Goal: Task Accomplishment & Management: Manage account settings

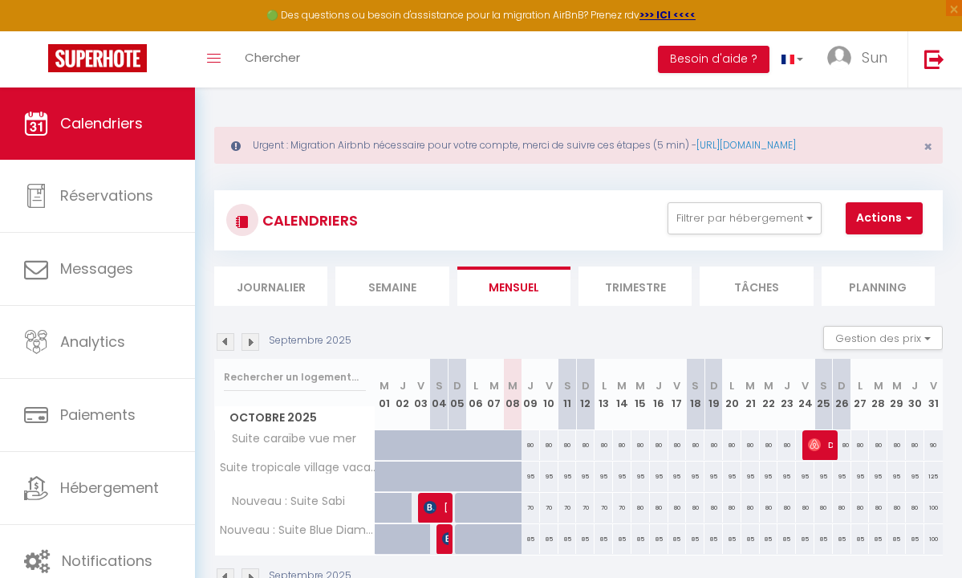
scroll to position [87, 0]
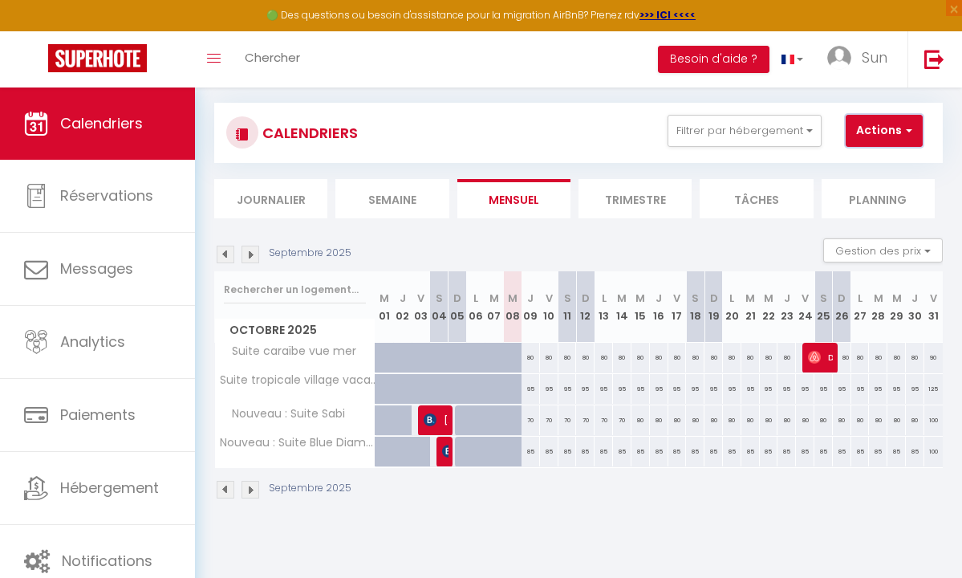
click at [893, 126] on button "Actions" at bounding box center [884, 131] width 77 height 32
click at [682, 161] on div "CALENDRIERS Filtrer par hébergement Tous Suite caraïbe vue mer Suite tropicale …" at bounding box center [578, 133] width 729 height 60
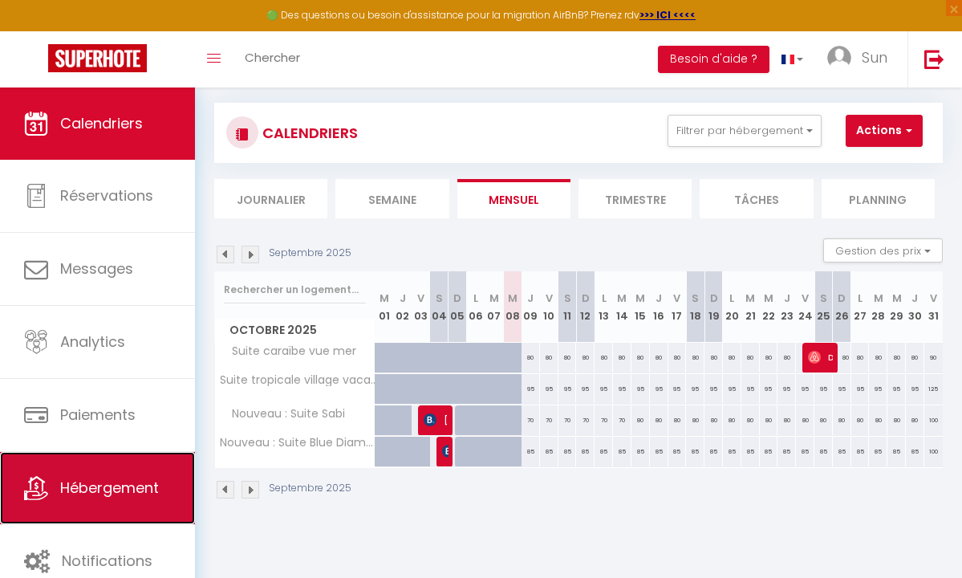
click at [123, 509] on link "Hébergement" at bounding box center [97, 488] width 195 height 72
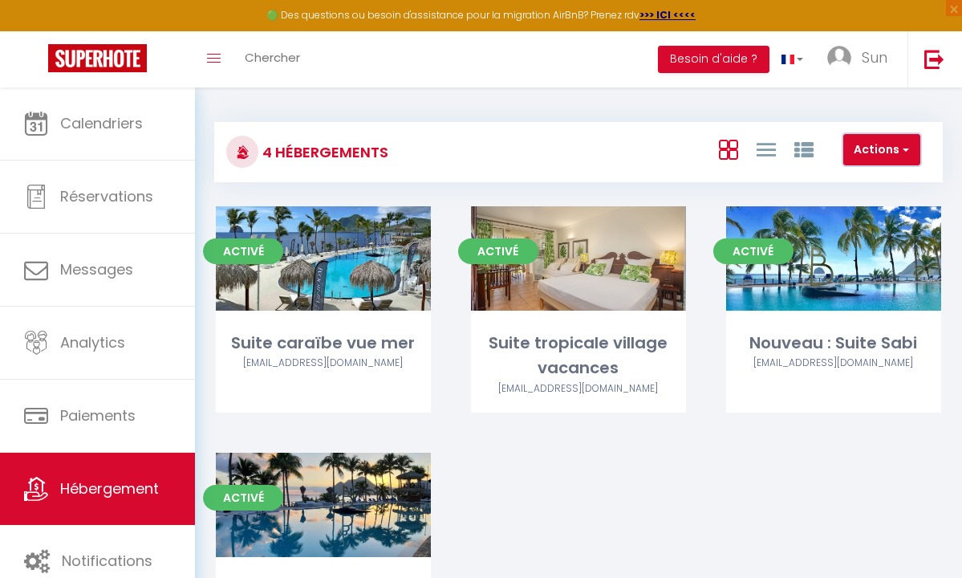
click at [876, 149] on button "Actions" at bounding box center [882, 150] width 77 height 32
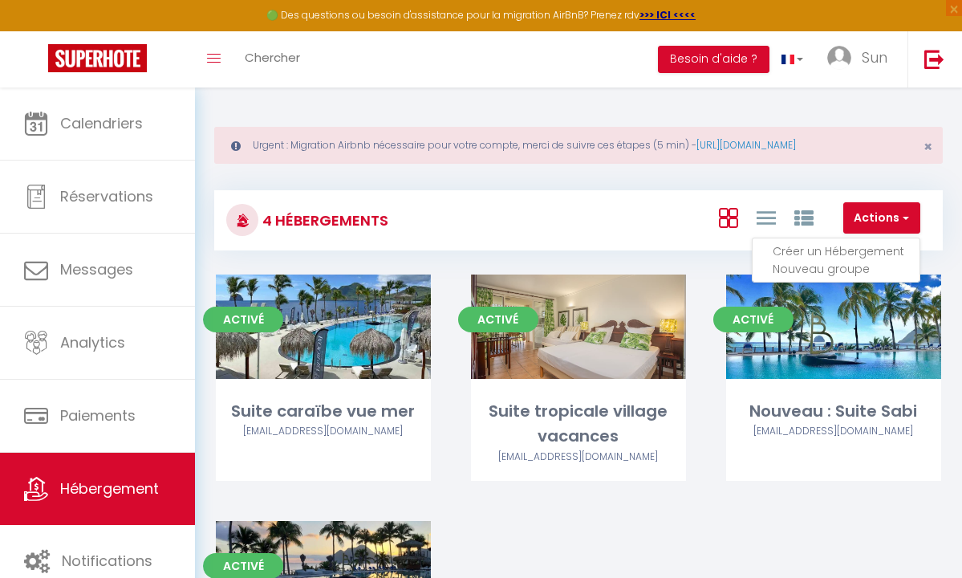
click at [860, 250] on li "Créer un Hébergement" at bounding box center [846, 251] width 147 height 18
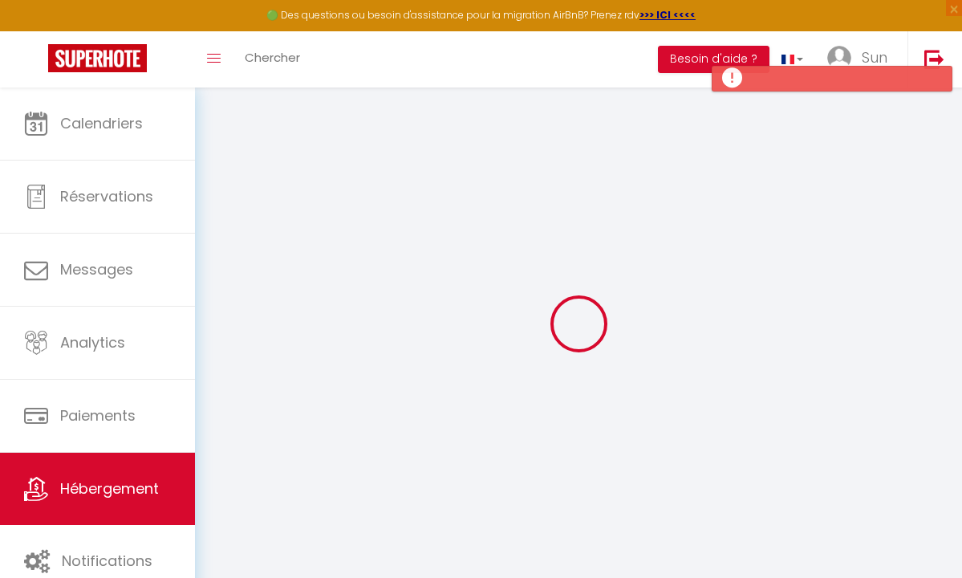
select select
checkbox input "false"
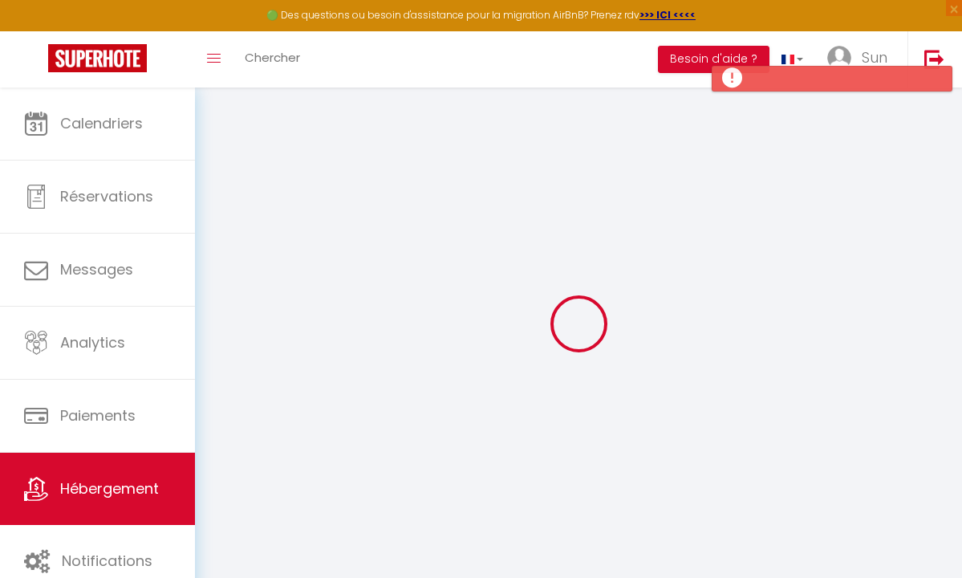
select select
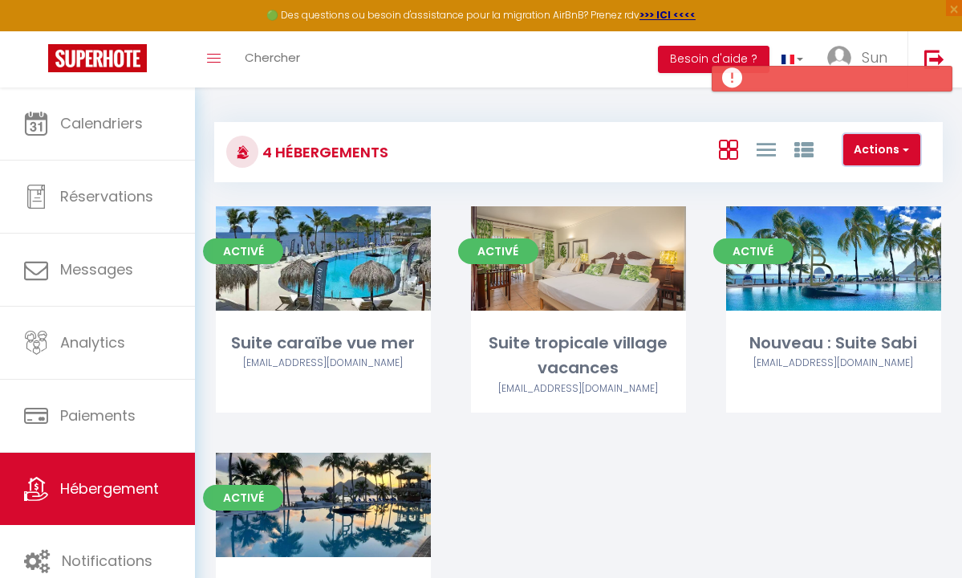
click at [867, 153] on button "Actions" at bounding box center [882, 150] width 77 height 32
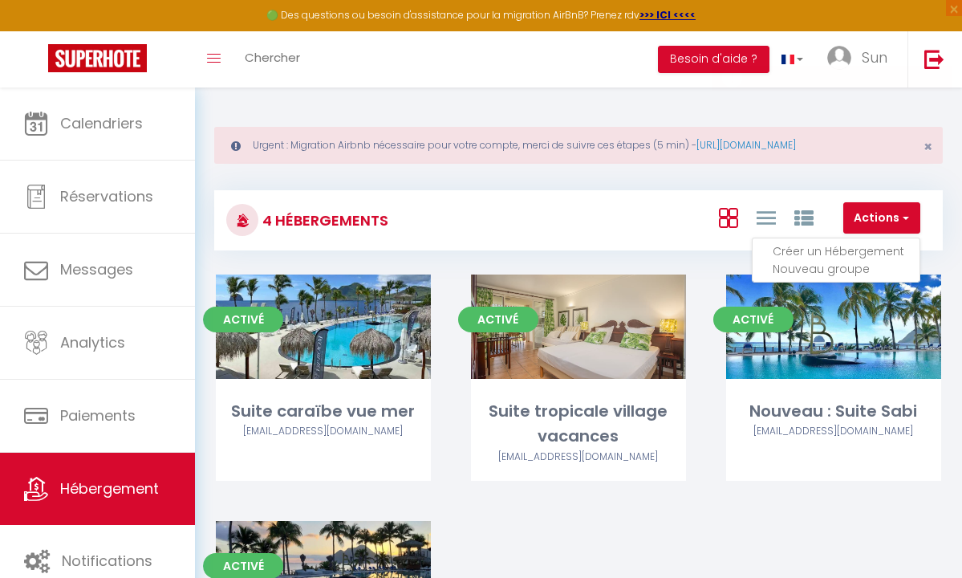
click at [637, 222] on div "Actions Créer un Hébergement Nouveau groupe" at bounding box center [700, 220] width 484 height 36
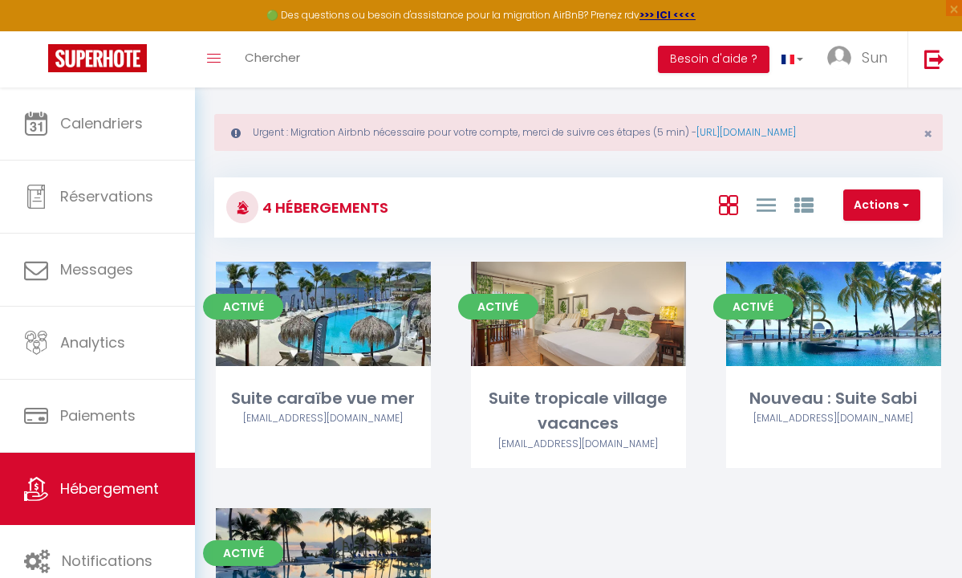
scroll to position [10, 0]
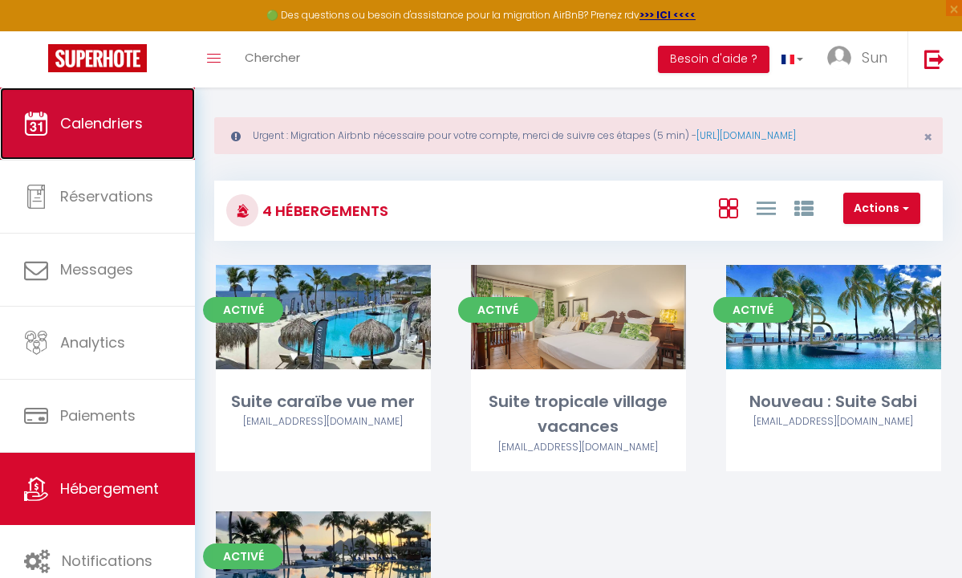
click at [169, 144] on link "Calendriers" at bounding box center [97, 123] width 195 height 72
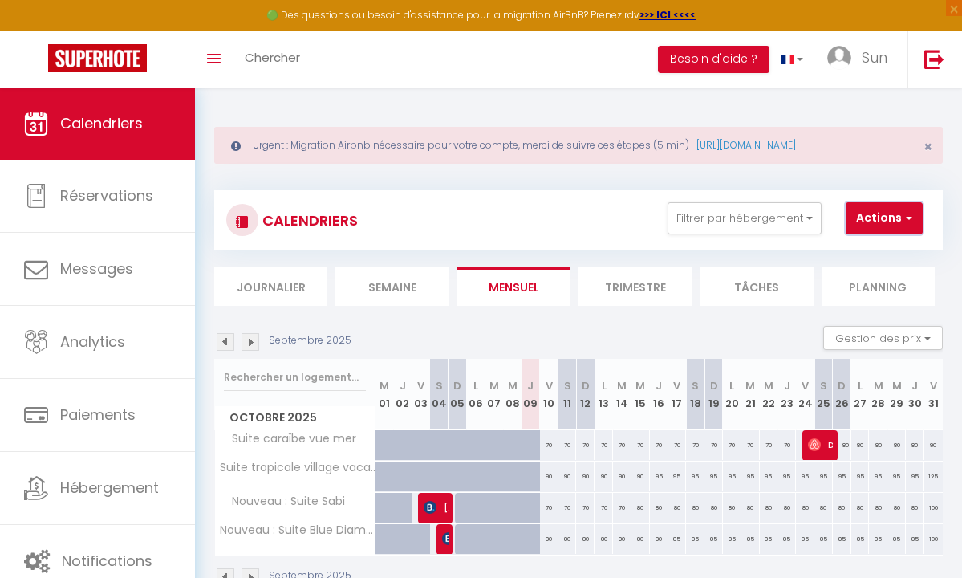
click at [883, 222] on button "Actions" at bounding box center [884, 218] width 77 height 32
click at [833, 191] on div "CALENDRIERS Filtrer par hébergement Tous Suite caraïbe vue mer Suite tropicale …" at bounding box center [578, 220] width 729 height 60
click at [865, 70] on link "Sun" at bounding box center [862, 59] width 92 height 56
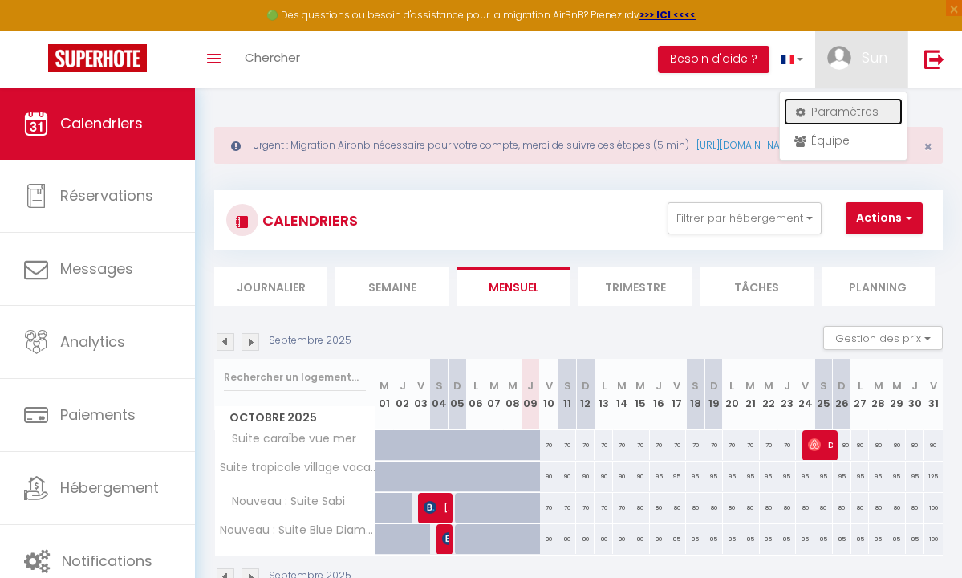
click at [850, 115] on link "Paramètres" at bounding box center [843, 111] width 119 height 27
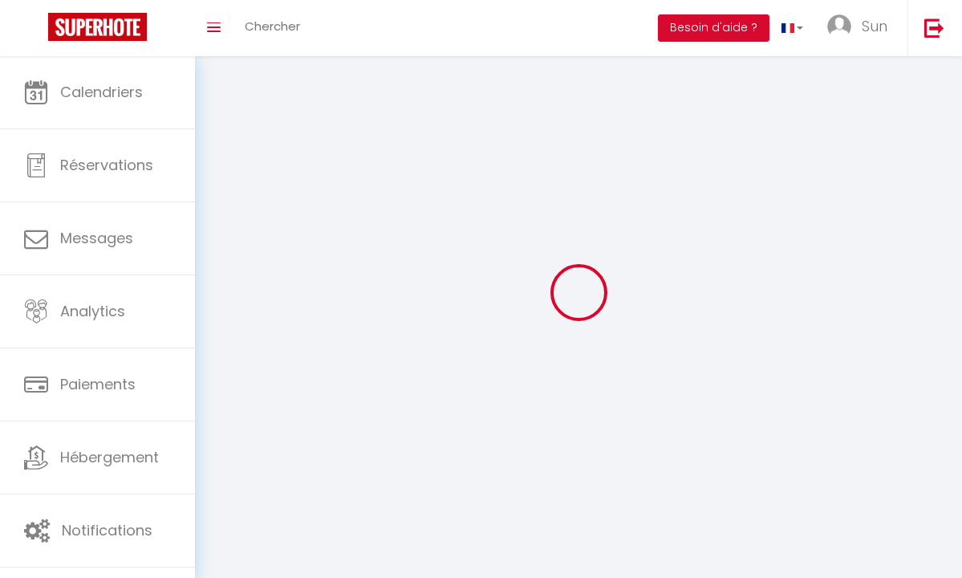
select select
type input "Sun"
type input "C"
type input "0696292891"
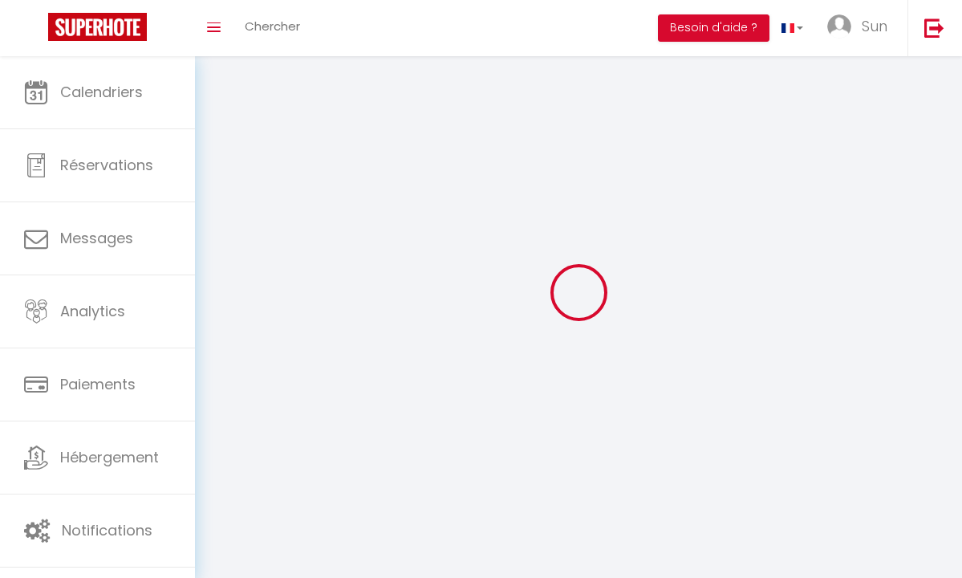
type input "[STREET_ADDRESS]"
type input "75008"
type input "[GEOGRAPHIC_DATA]"
type input "imG11SXDOY4TldROAq2tUbuRG"
type input "a6wkaTT5BxdoyiAgEVW7SBdrO"
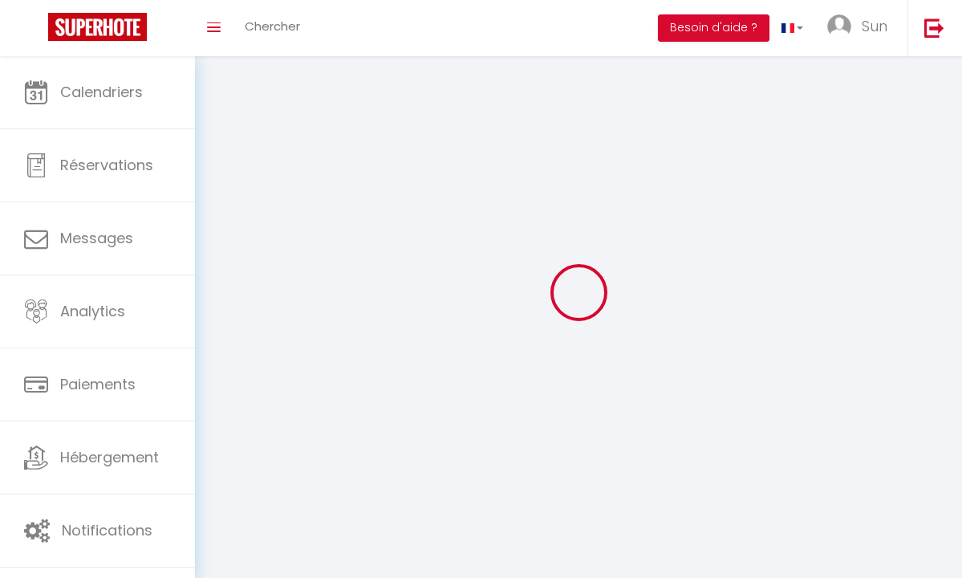
select select "28"
type input "imG11SXDOY4TldROAq2tUbuRG"
type input "a6wkaTT5BxdoyiAgEVW7SBdrO"
type input "[URL][DOMAIN_NAME]"
select select "fr"
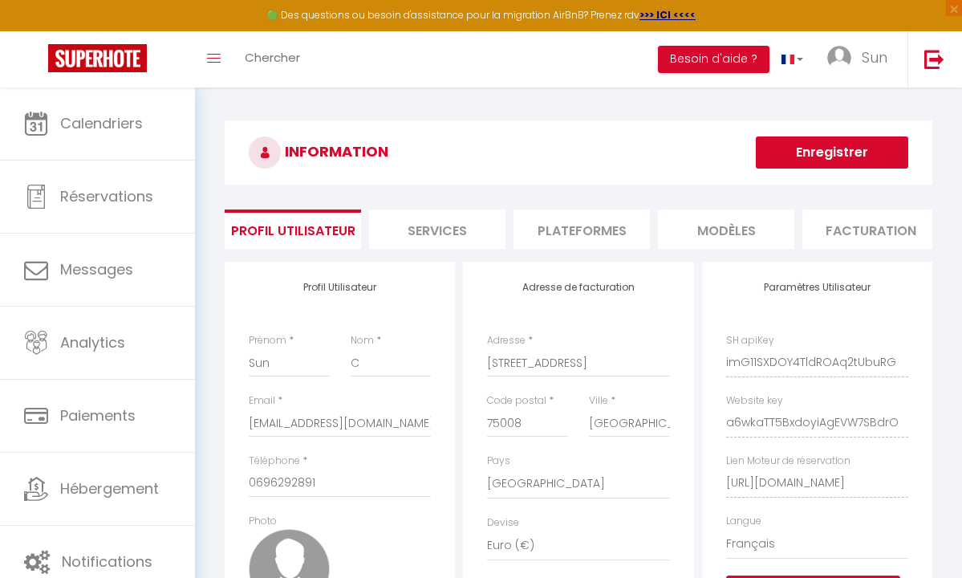
click at [609, 233] on li "Plateformes" at bounding box center [582, 229] width 136 height 39
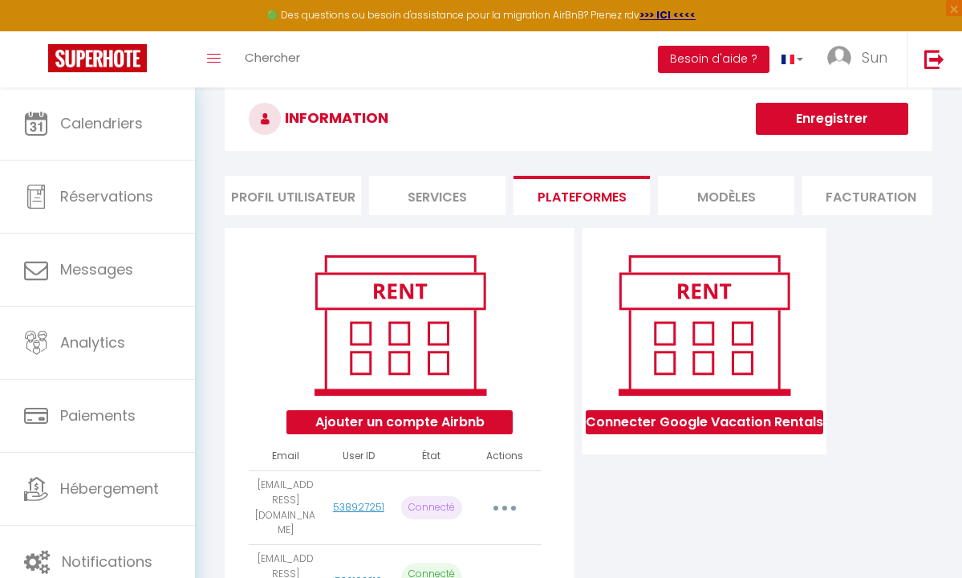
scroll to position [37, 0]
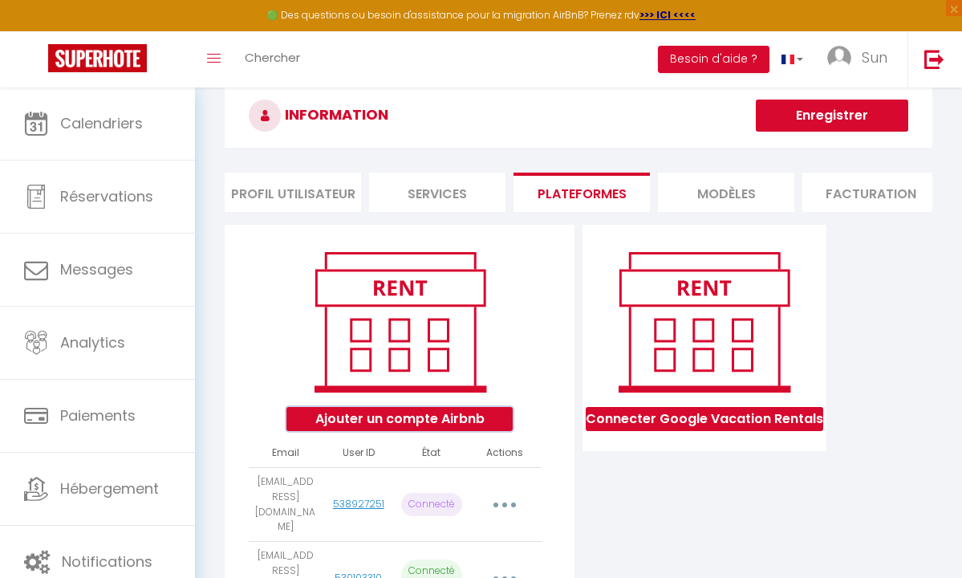
click at [457, 424] on button "Ajouter un compte Airbnb" at bounding box center [400, 419] width 226 height 24
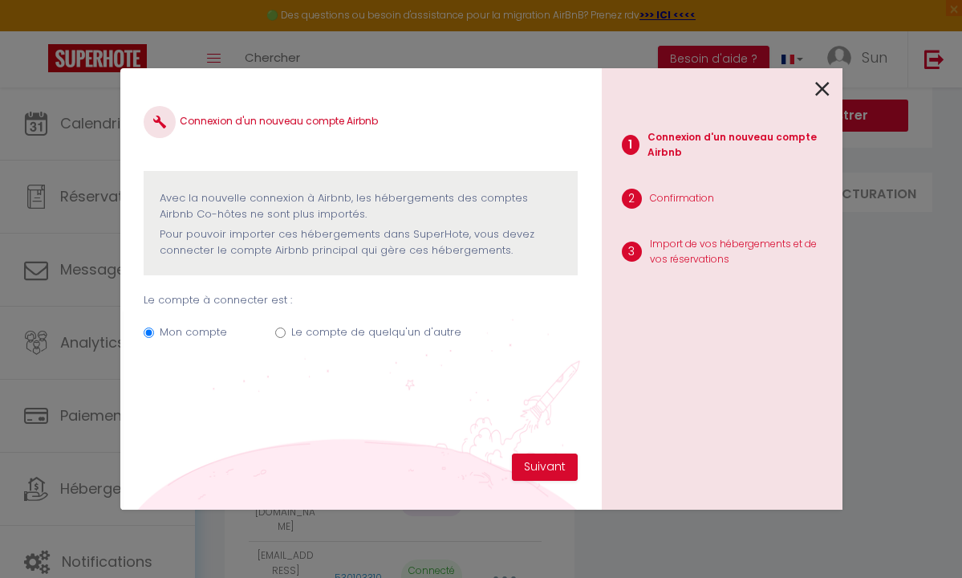
click at [291, 332] on label "Le compte de quelqu'un d'autre" at bounding box center [376, 332] width 170 height 16
click at [286, 332] on input "Le compte de quelqu'un d'autre" at bounding box center [280, 333] width 10 height 10
radio input "true"
radio input "false"
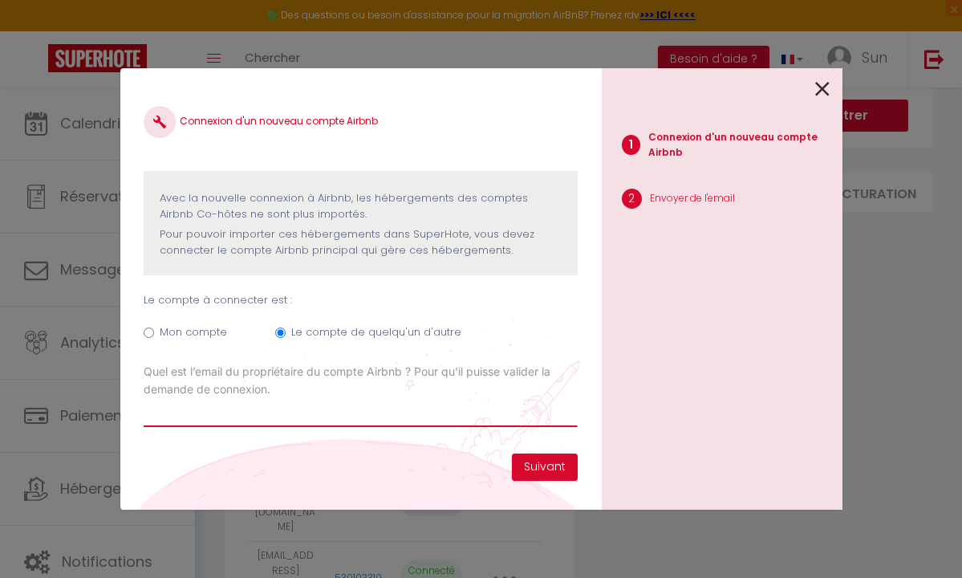
click at [417, 409] on input "Email connexion Airbnb" at bounding box center [360, 412] width 433 height 29
type input "s"
paste input "183703"
type input "1"
type input "[EMAIL_ADDRESS][DOMAIN_NAME]"
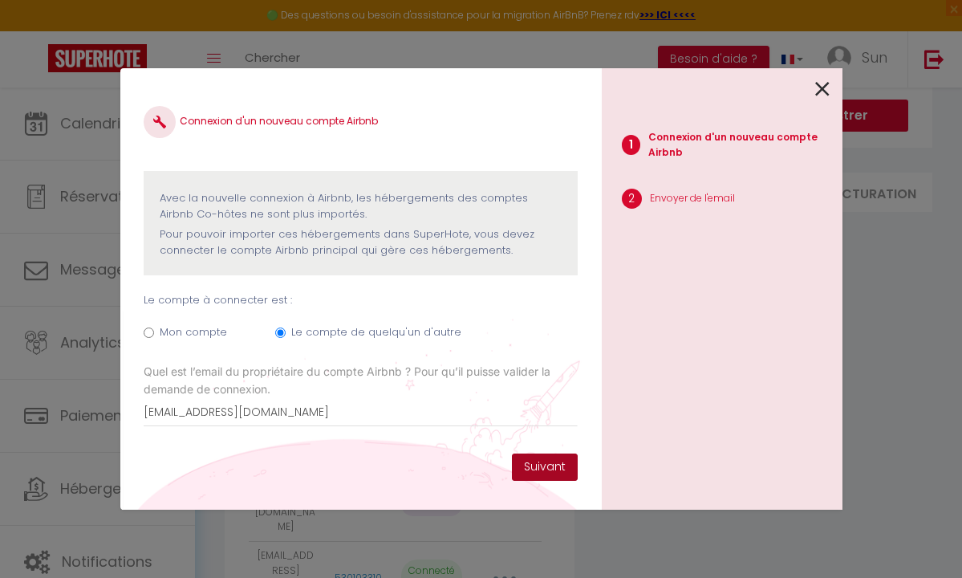
click at [543, 466] on button "Suivant" at bounding box center [545, 467] width 66 height 27
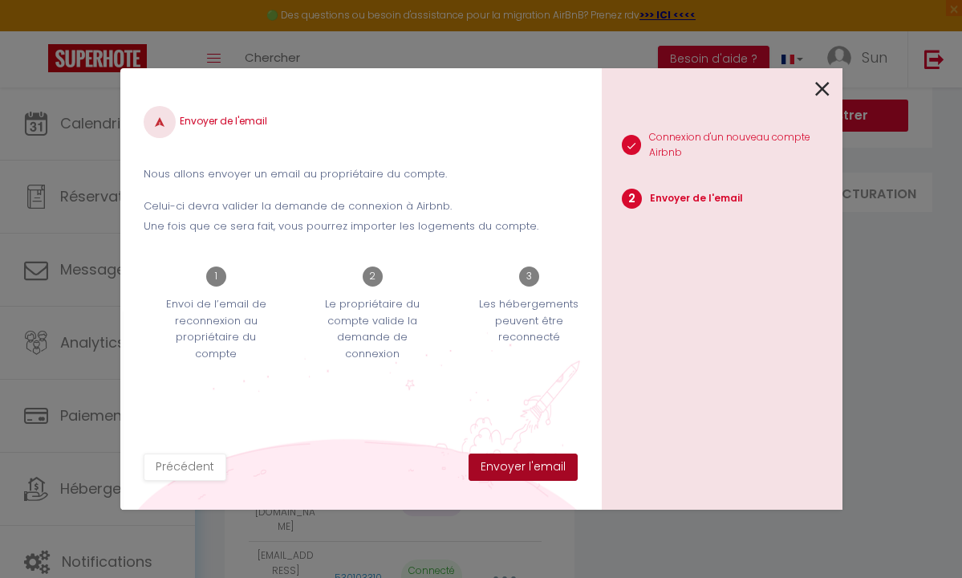
click at [533, 458] on button "Envoyer l'email" at bounding box center [523, 467] width 109 height 27
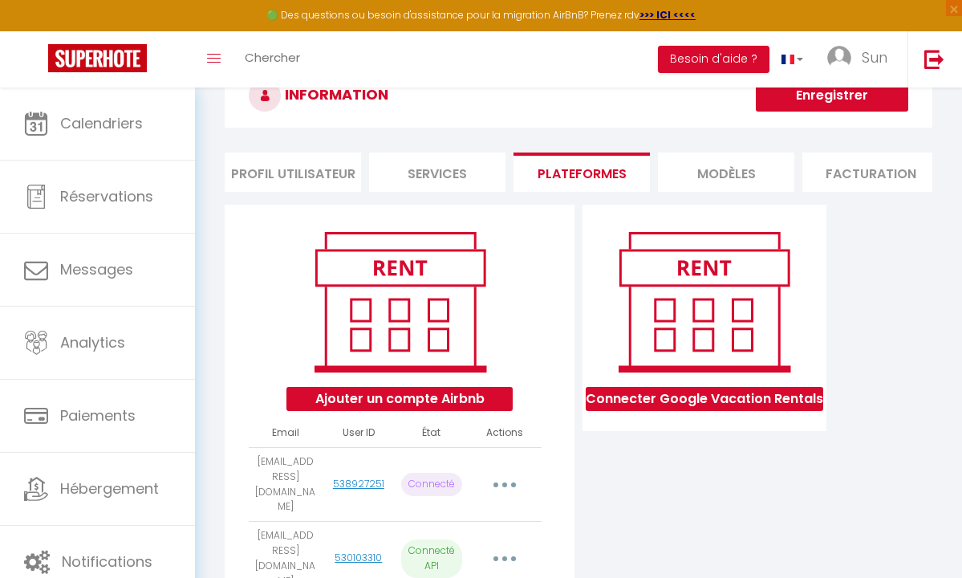
scroll to position [0, 0]
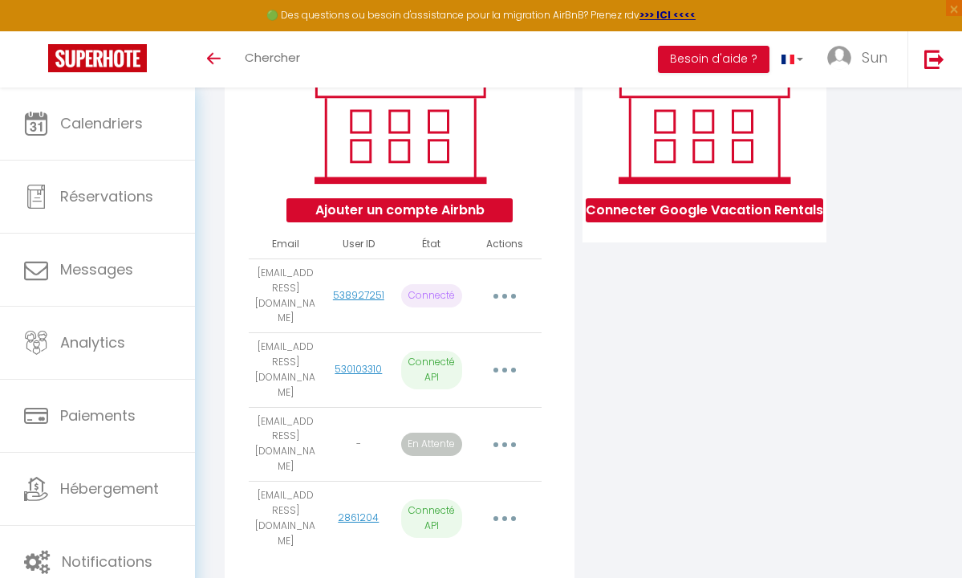
scroll to position [249, 0]
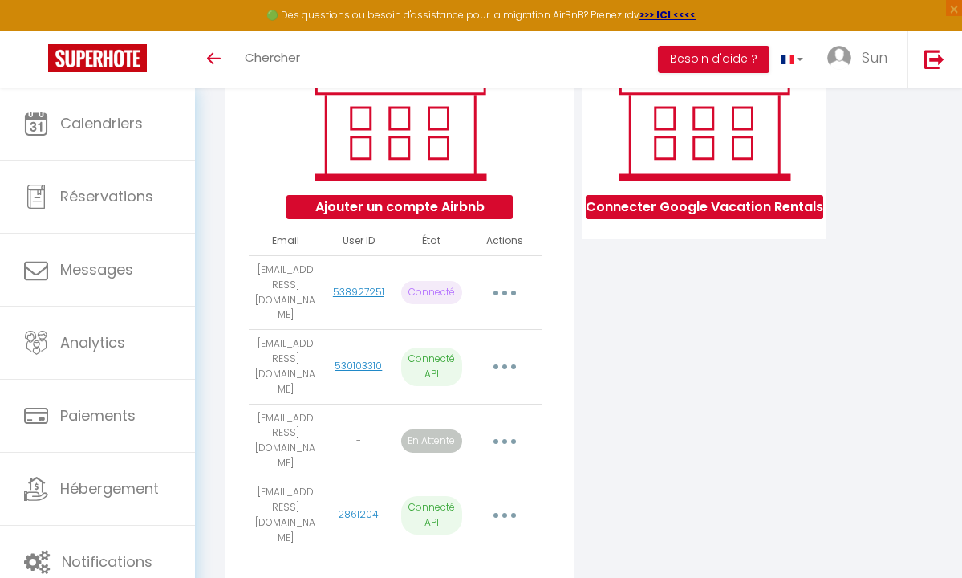
click at [493, 500] on button "button" at bounding box center [505, 515] width 43 height 31
click at [641, 476] on div "Connecter Google Vacation Rentals" at bounding box center [705, 303] width 252 height 580
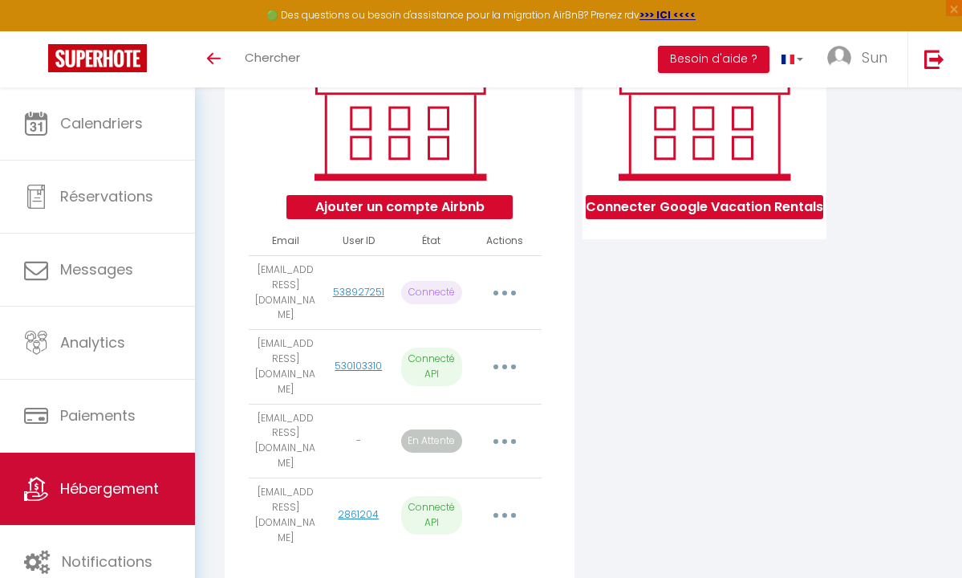
click at [134, 477] on link "Hébergement" at bounding box center [97, 489] width 195 height 72
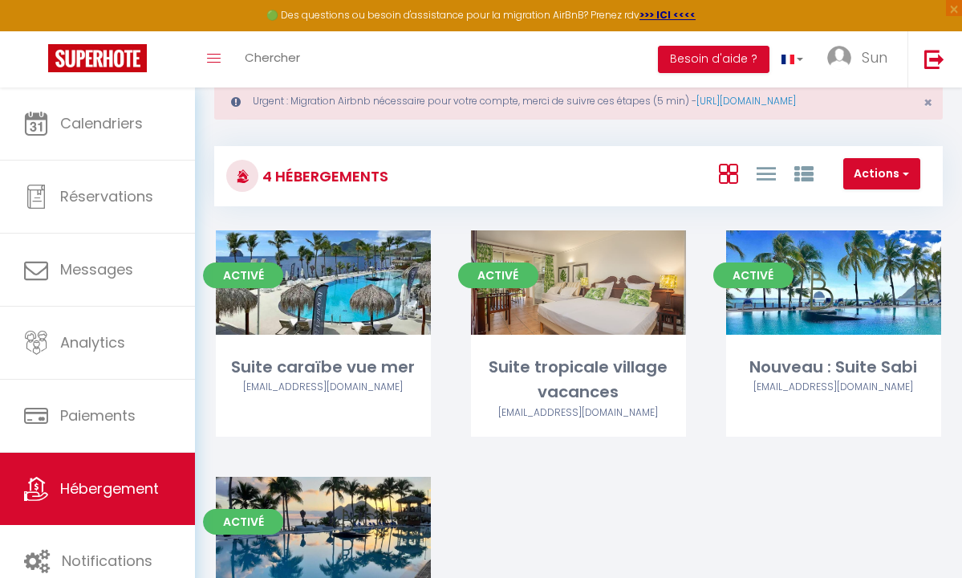
scroll to position [55, 0]
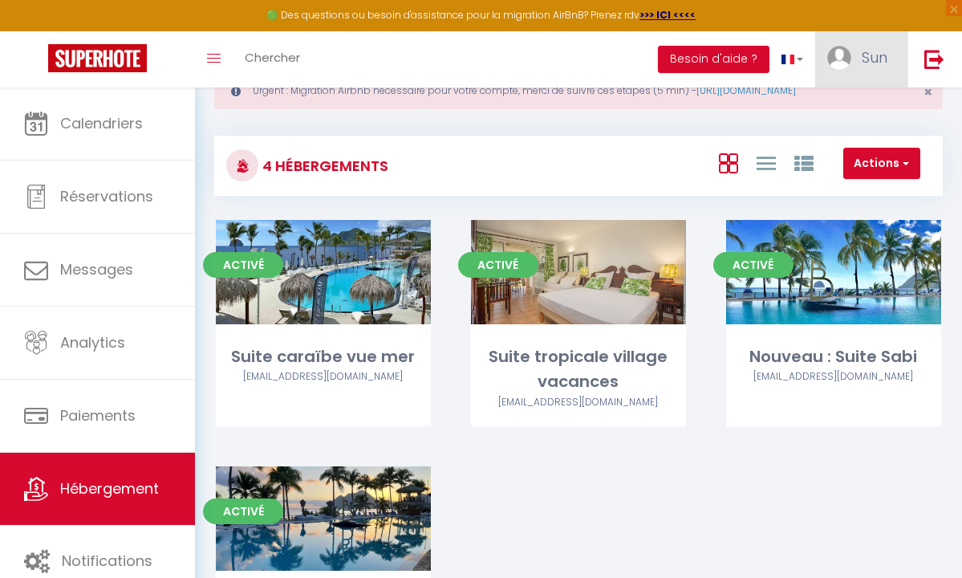
click at [853, 67] on link "Sun" at bounding box center [862, 59] width 92 height 56
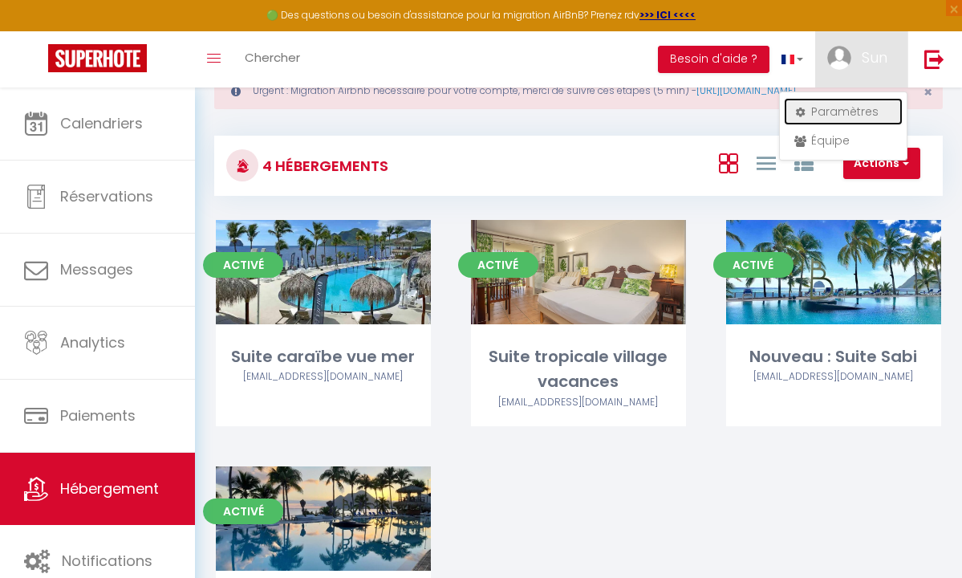
click at [843, 110] on link "Paramètres" at bounding box center [843, 111] width 119 height 27
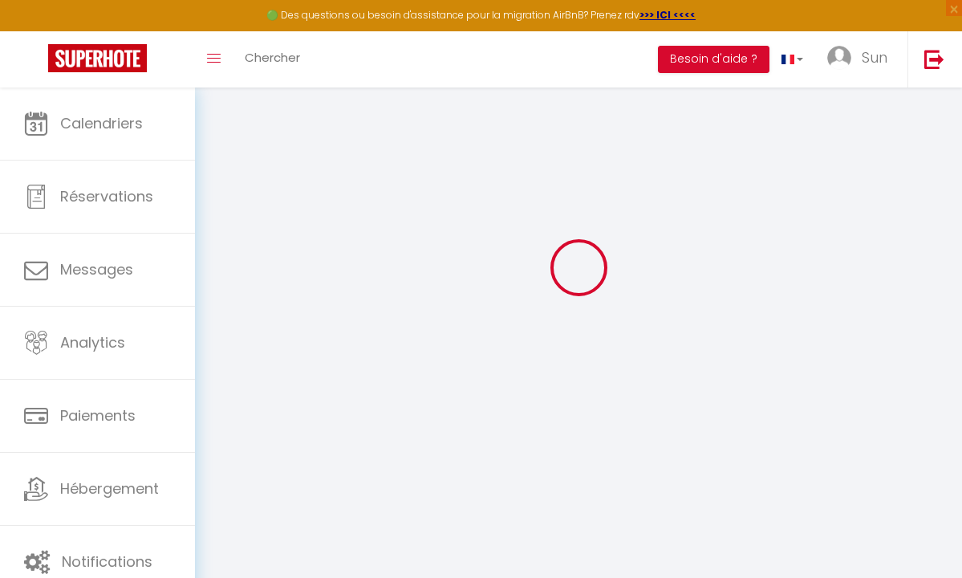
scroll to position [144, 0]
type input "imG11SXDOY4TldROAq2tUbuRG"
type input "a6wkaTT5BxdoyiAgEVW7SBdrO"
type input "[URL][DOMAIN_NAME]"
select select "fr"
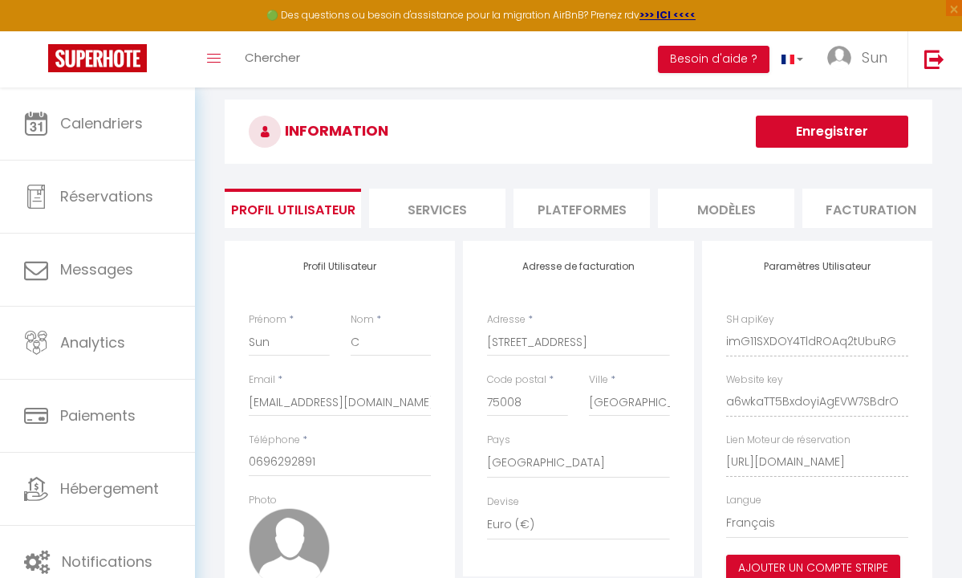
scroll to position [17, 0]
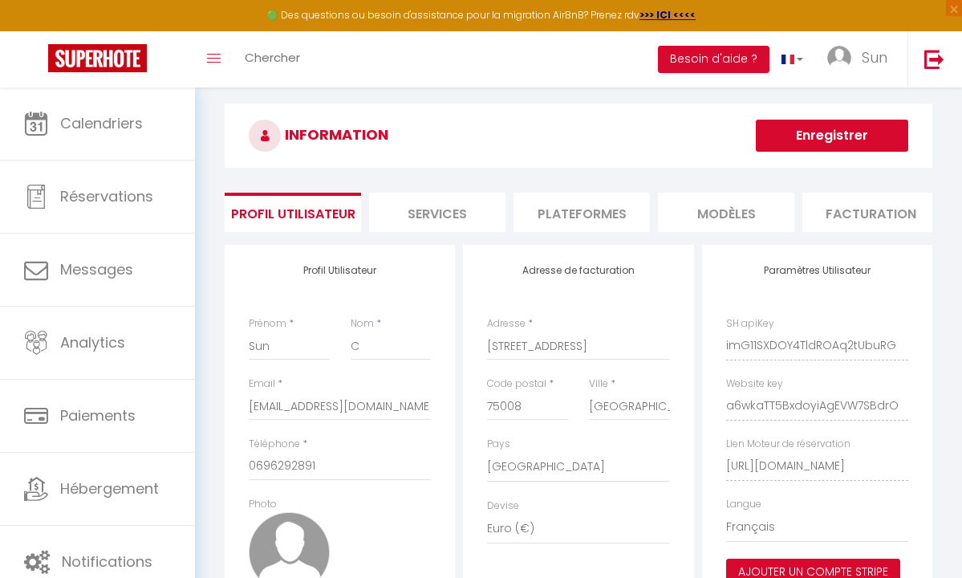
click at [592, 209] on li "Plateformes" at bounding box center [582, 212] width 136 height 39
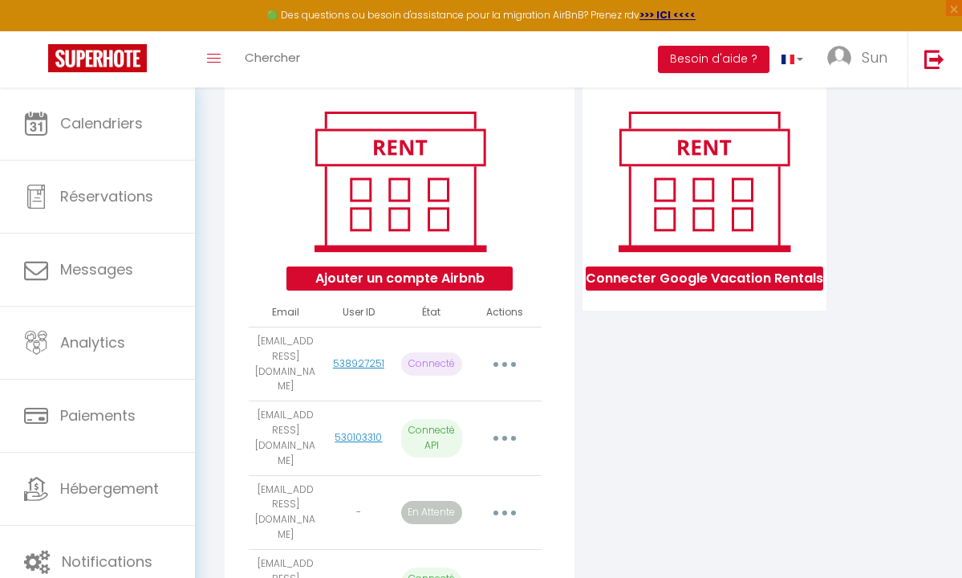
scroll to position [249, 0]
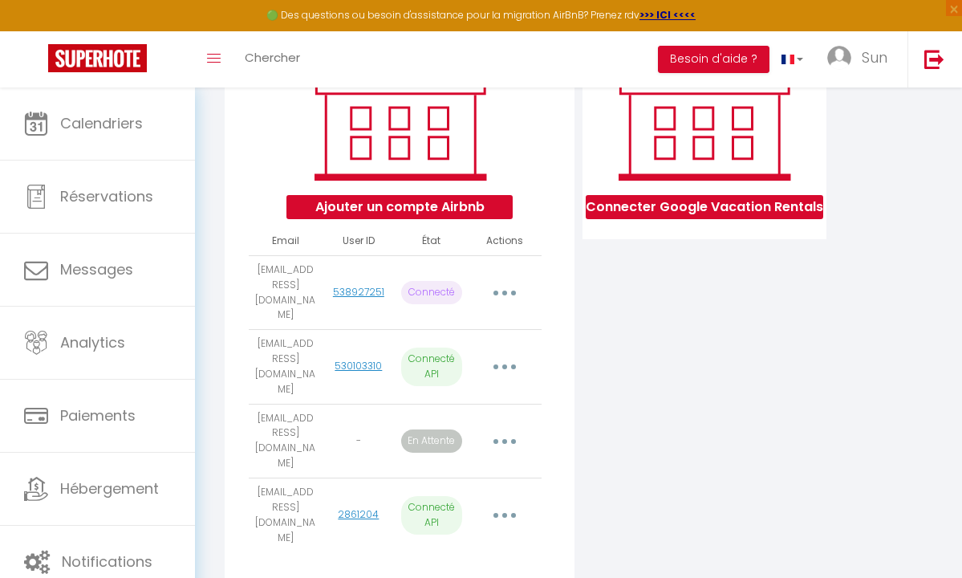
click at [488, 500] on button "button" at bounding box center [505, 515] width 43 height 31
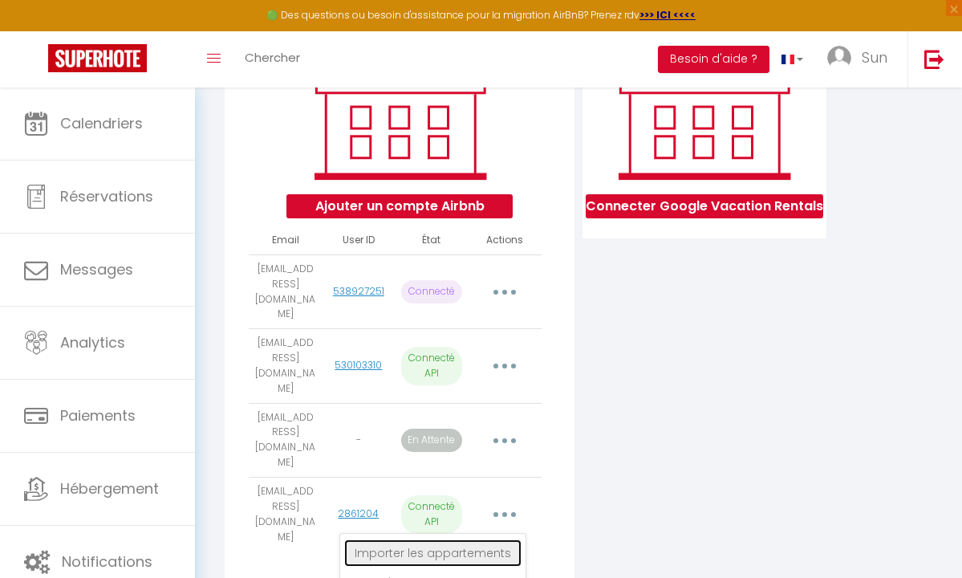
click at [479, 539] on link "Importer les appartements" at bounding box center [432, 552] width 177 height 27
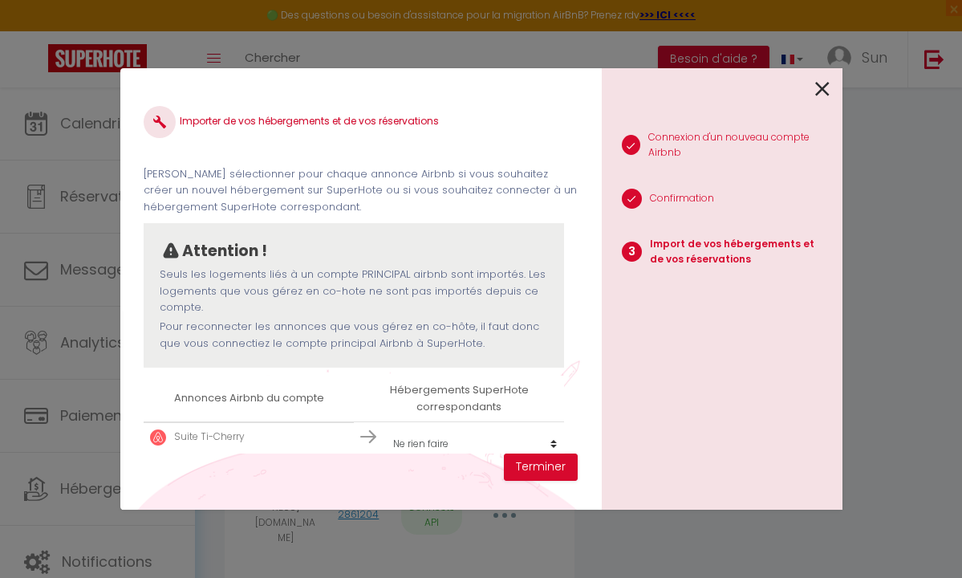
click at [429, 444] on select "Créer un nouvel hébergement Ne rien faire Suite caraïbe vue mer Suite tropicale…" at bounding box center [474, 444] width 181 height 31
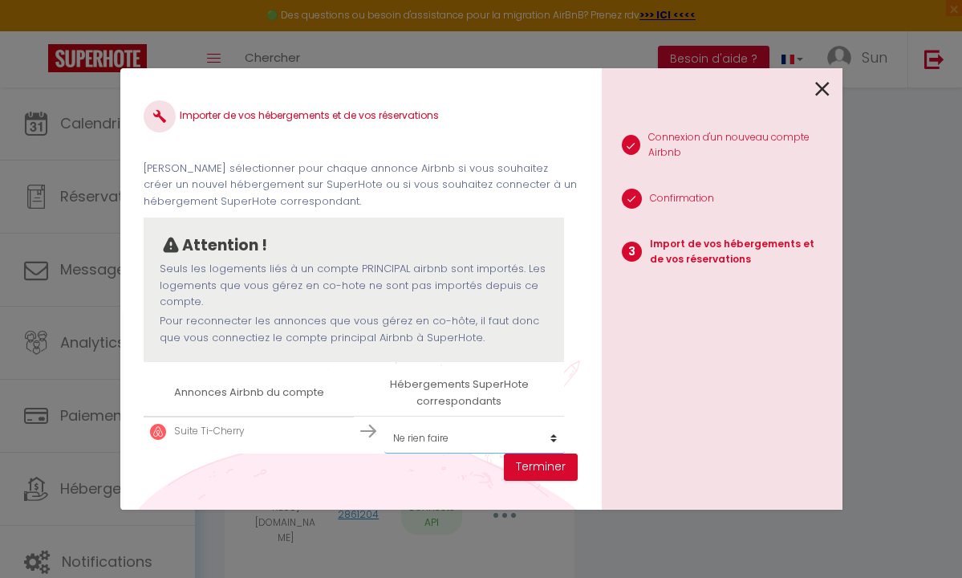
select select "create_new"
click at [474, 433] on select "Créer un nouvel hébergement Ne rien faire Suite caraïbe vue mer Suite tropicale…" at bounding box center [474, 438] width 181 height 31
click at [541, 471] on button "Terminer" at bounding box center [541, 467] width 74 height 27
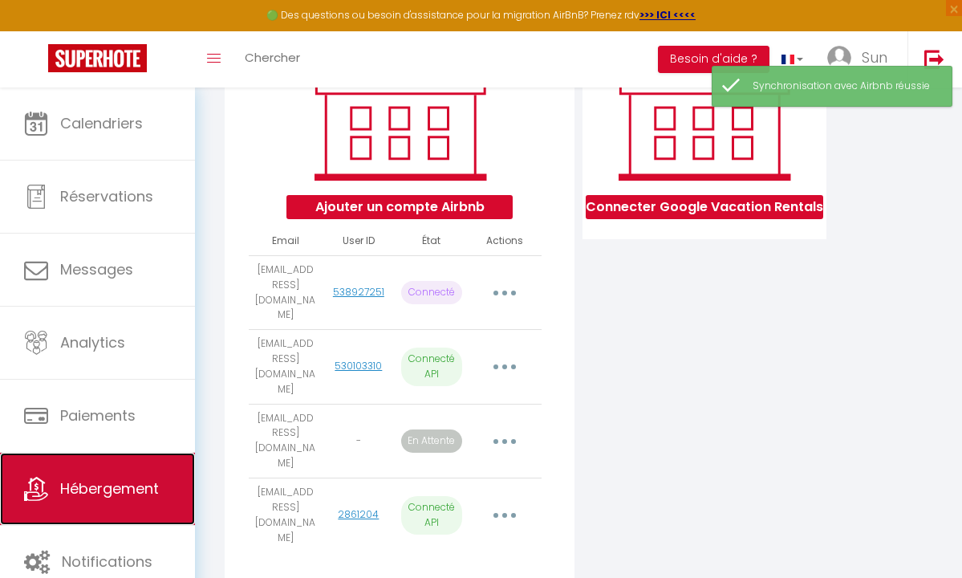
click at [129, 466] on link "Hébergement" at bounding box center [97, 489] width 195 height 72
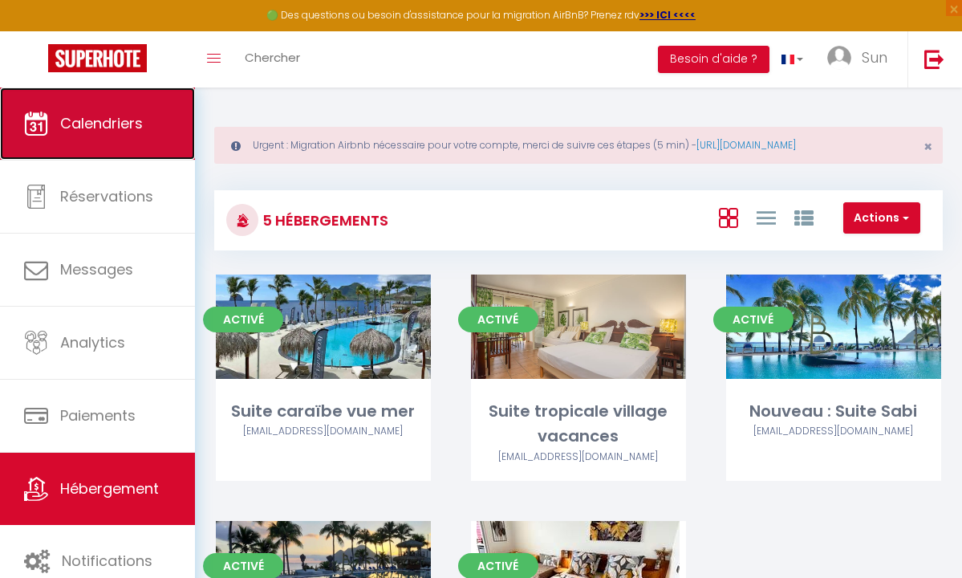
click at [148, 126] on link "Calendriers" at bounding box center [97, 123] width 195 height 72
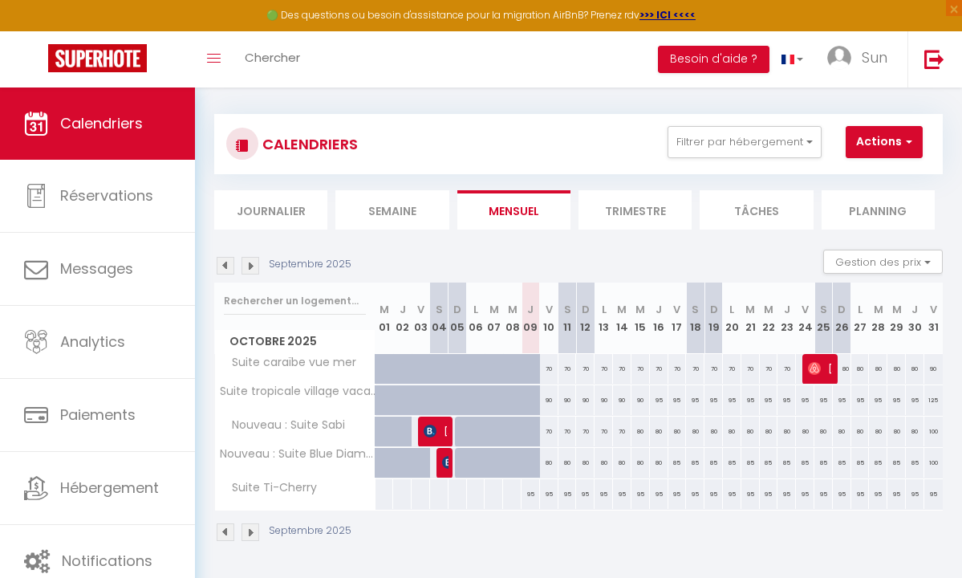
scroll to position [87, 0]
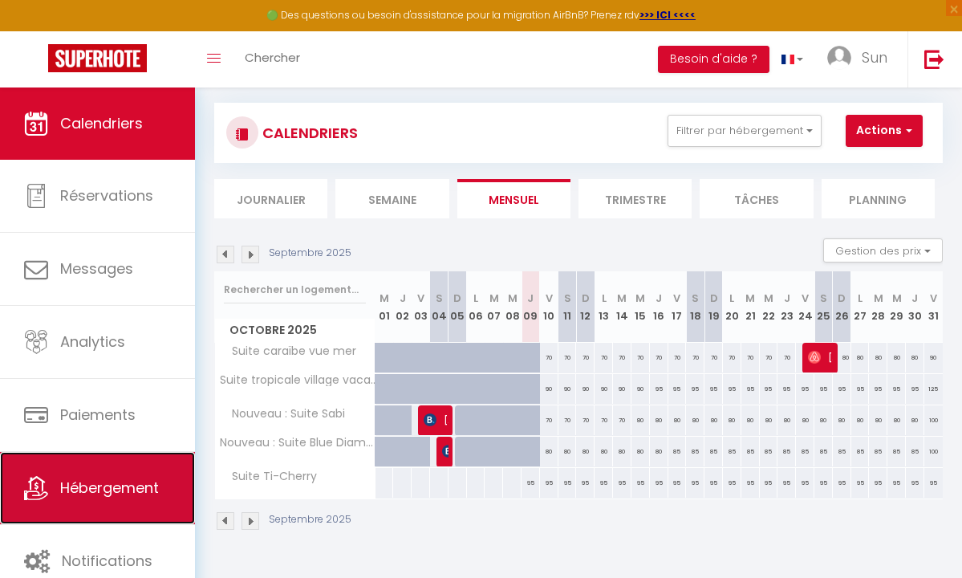
click at [115, 478] on span "Hébergement" at bounding box center [109, 488] width 99 height 20
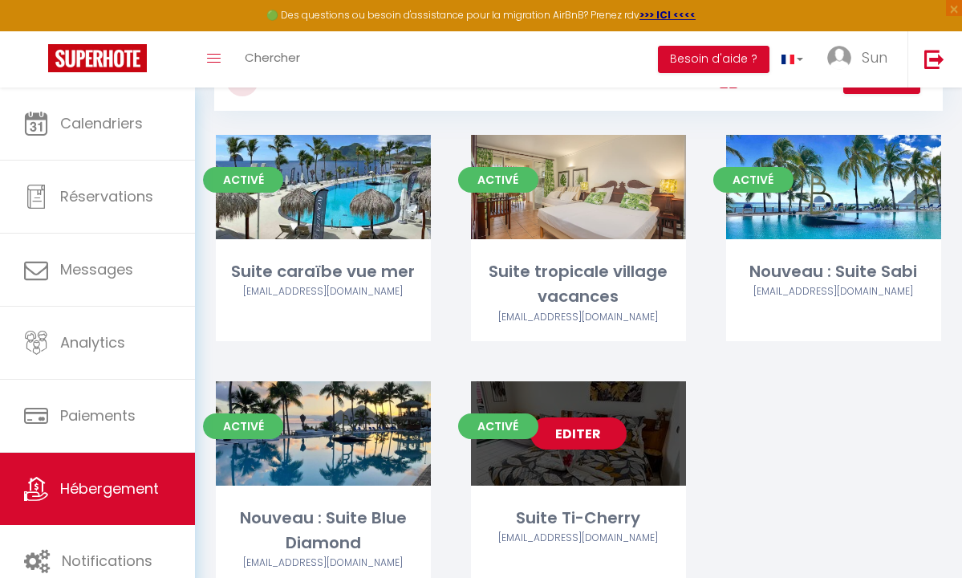
scroll to position [208, 0]
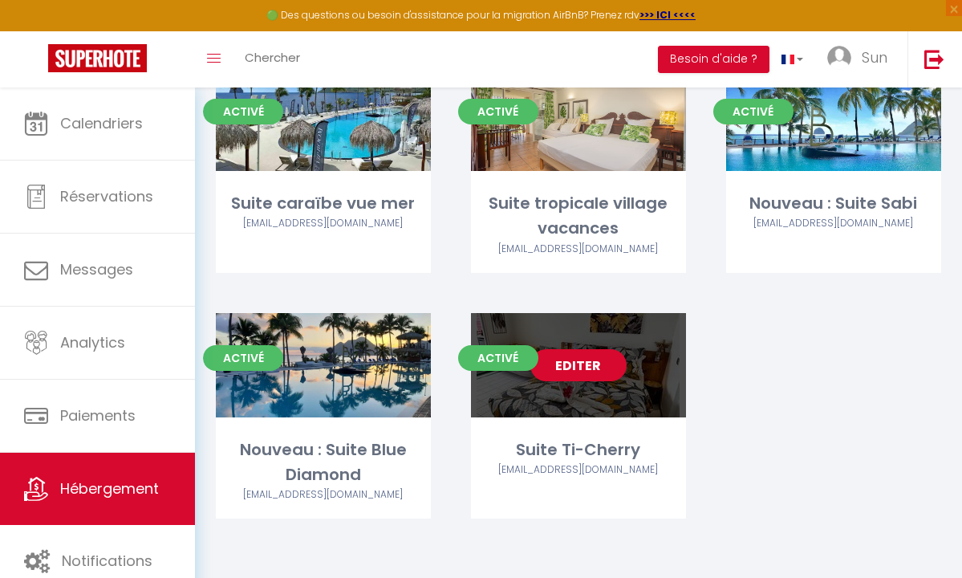
click at [630, 388] on div "Editer" at bounding box center [578, 365] width 215 height 104
click at [588, 361] on link "Editer" at bounding box center [579, 365] width 96 height 32
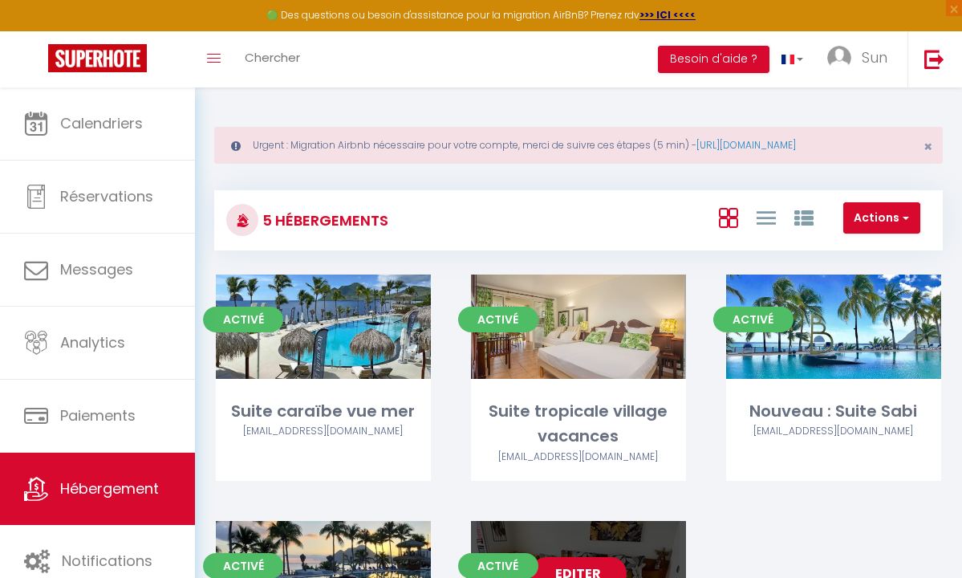
select select "3"
select select "2"
select select "1"
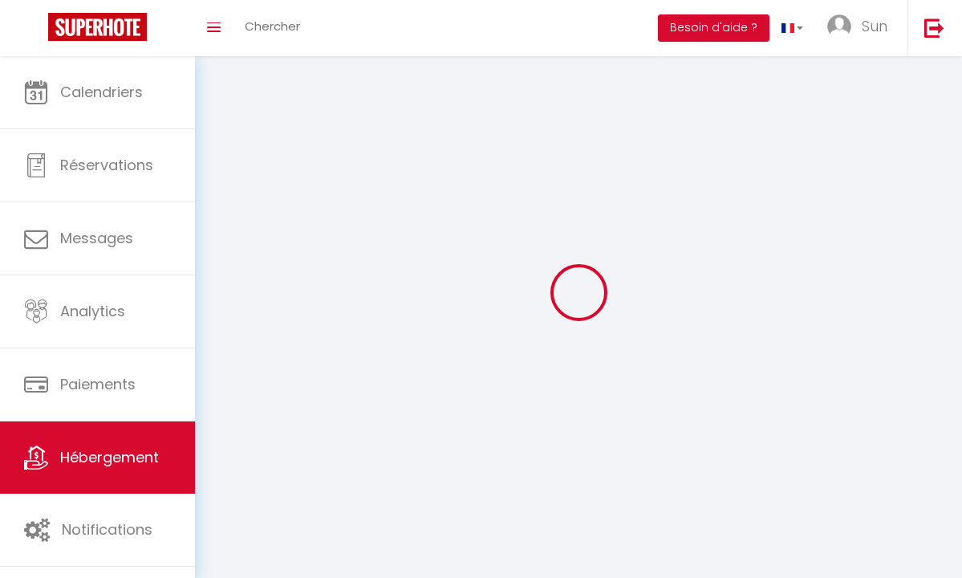
select select
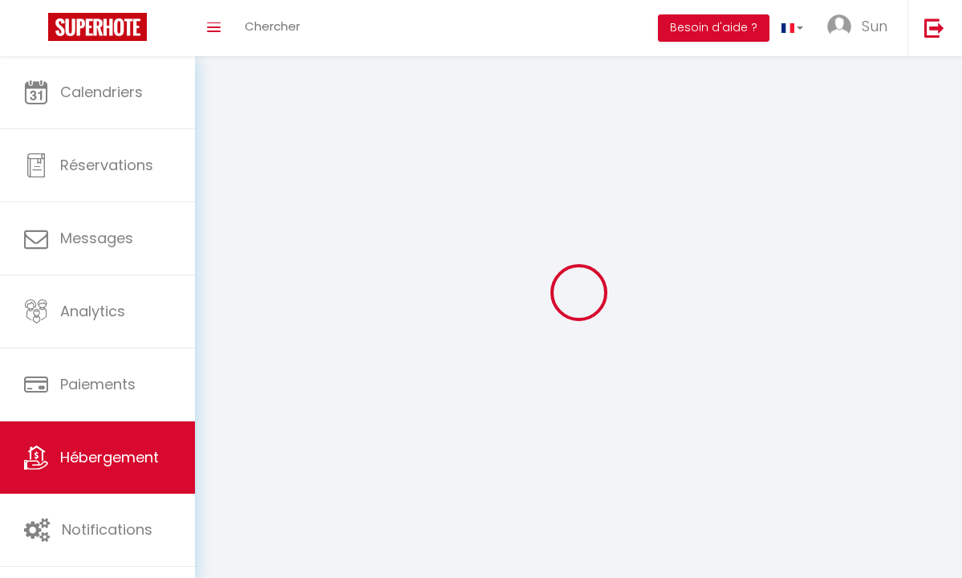
select select
checkbox input "false"
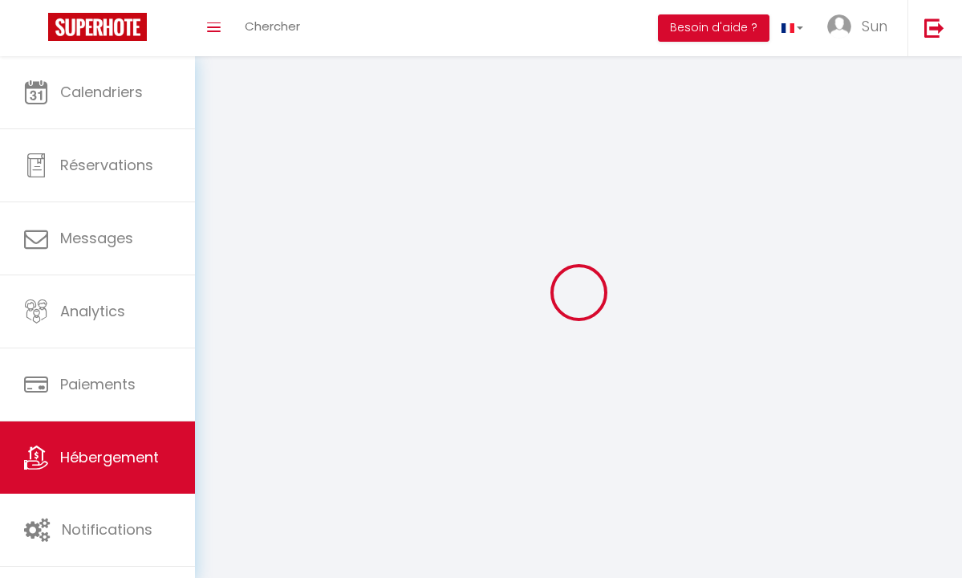
select select
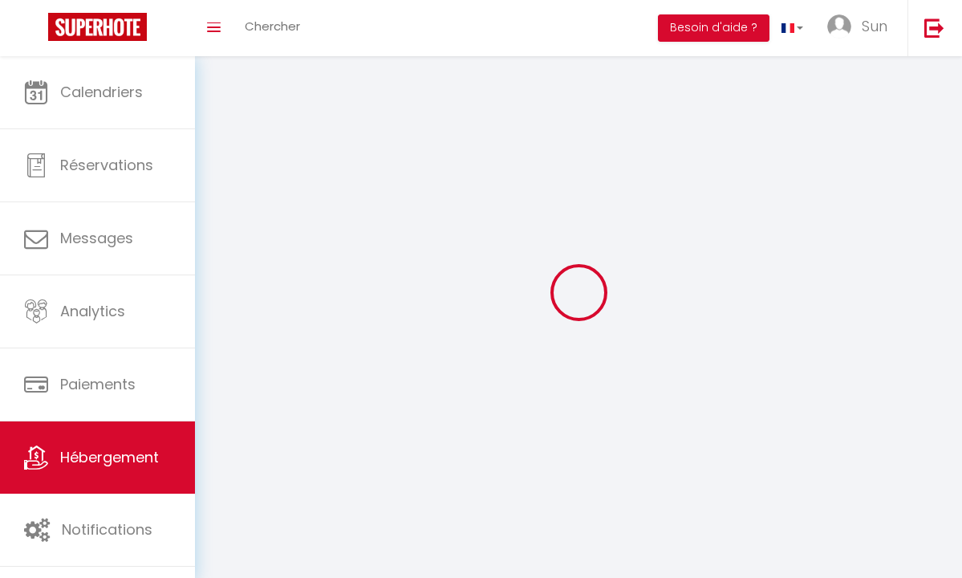
select select
checkbox input "false"
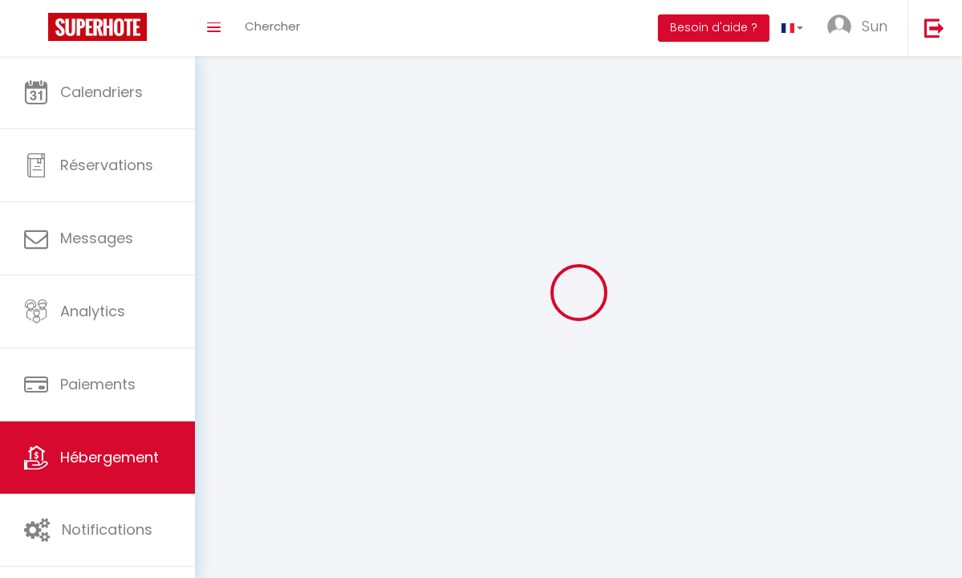
checkbox input "false"
select select
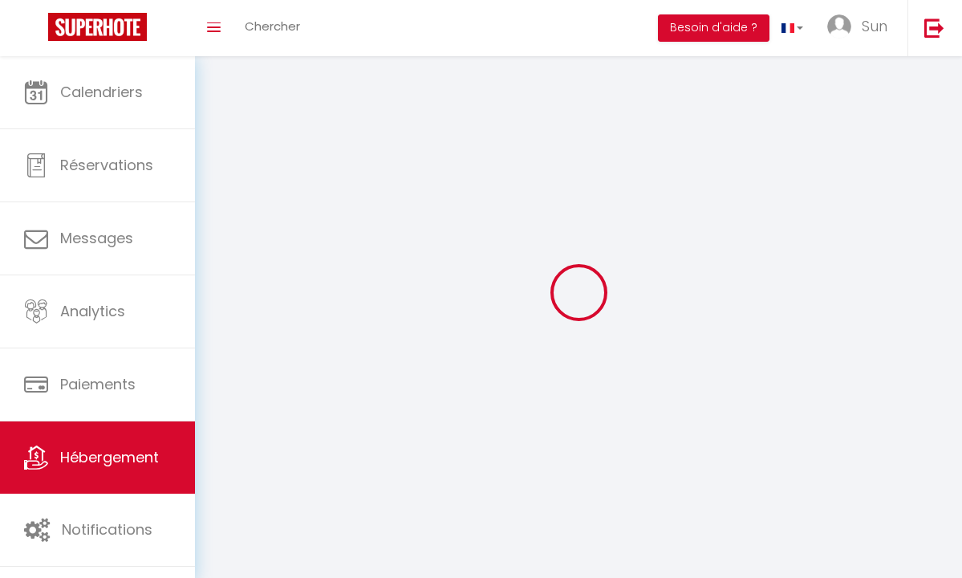
select select
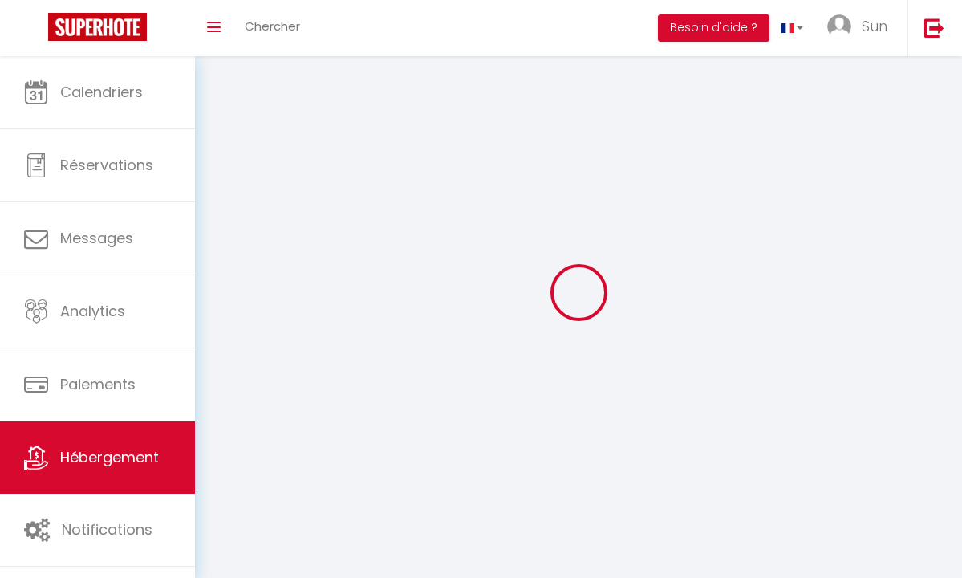
select select
checkbox input "false"
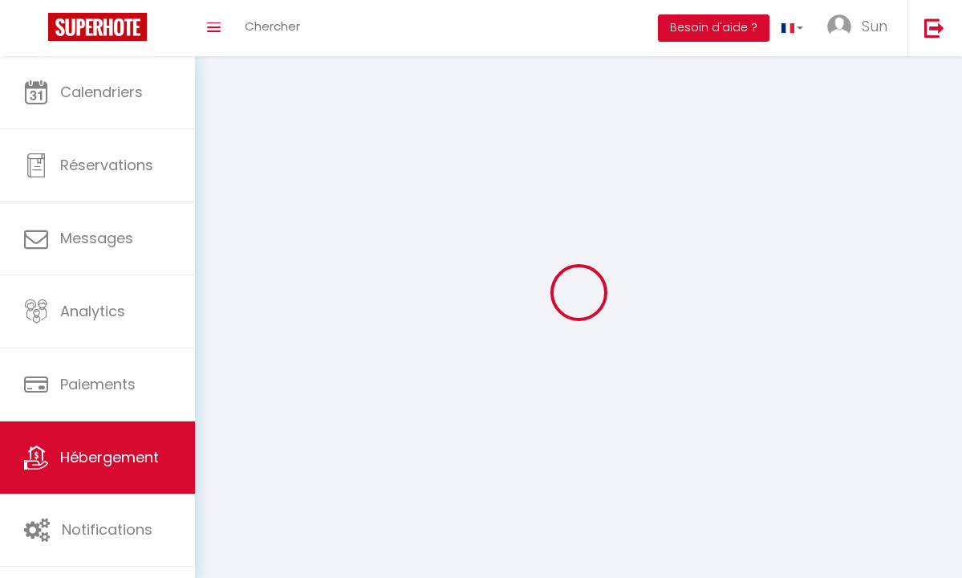
select select
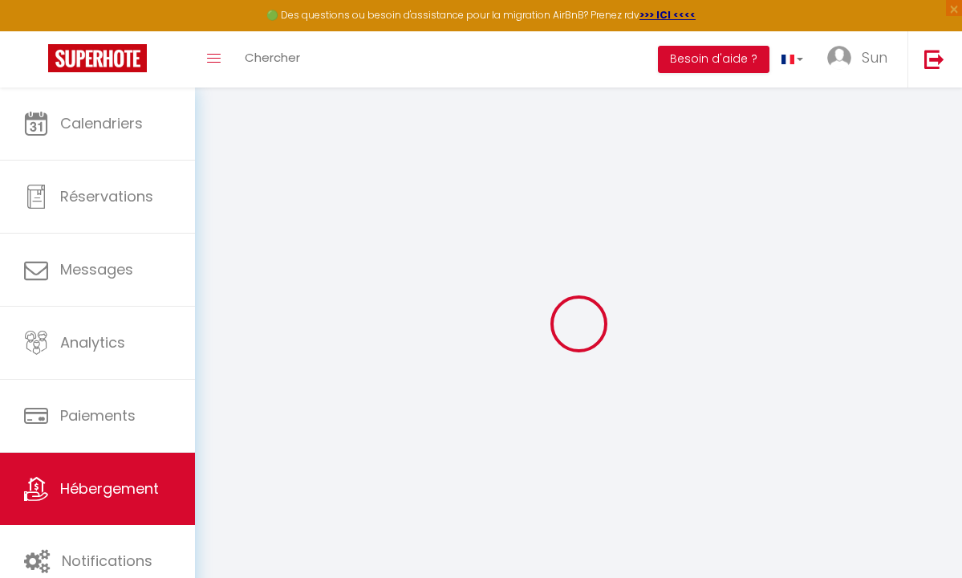
select select
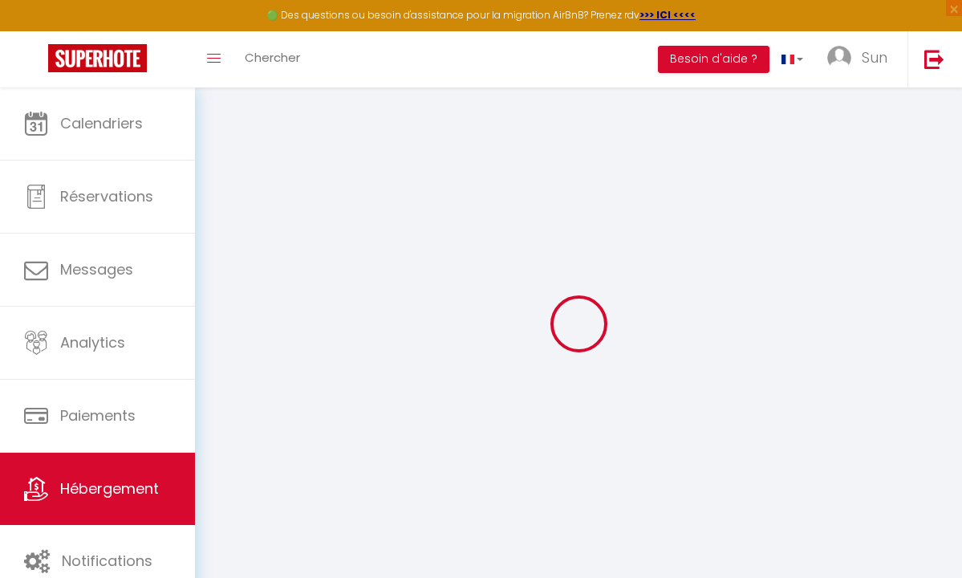
checkbox input "false"
select select
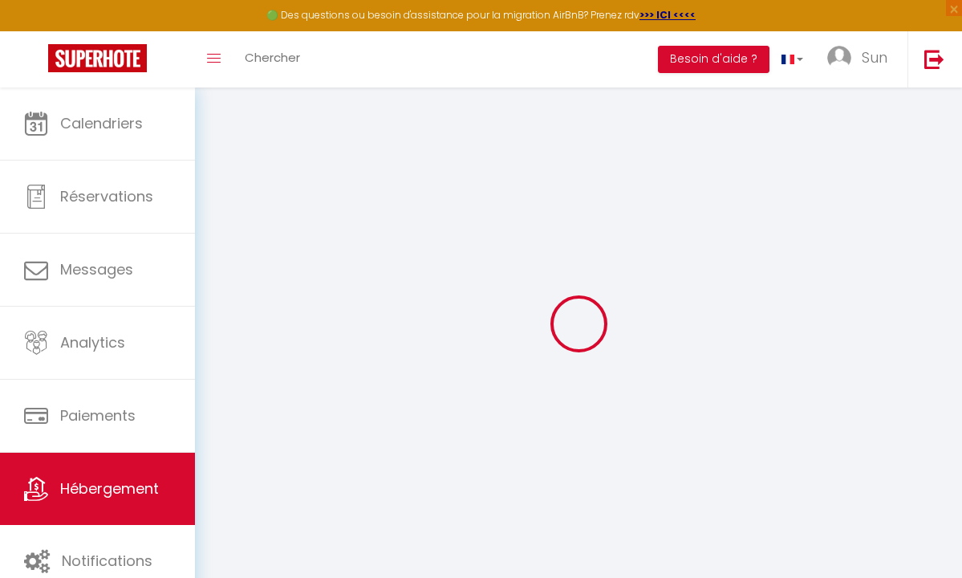
select select
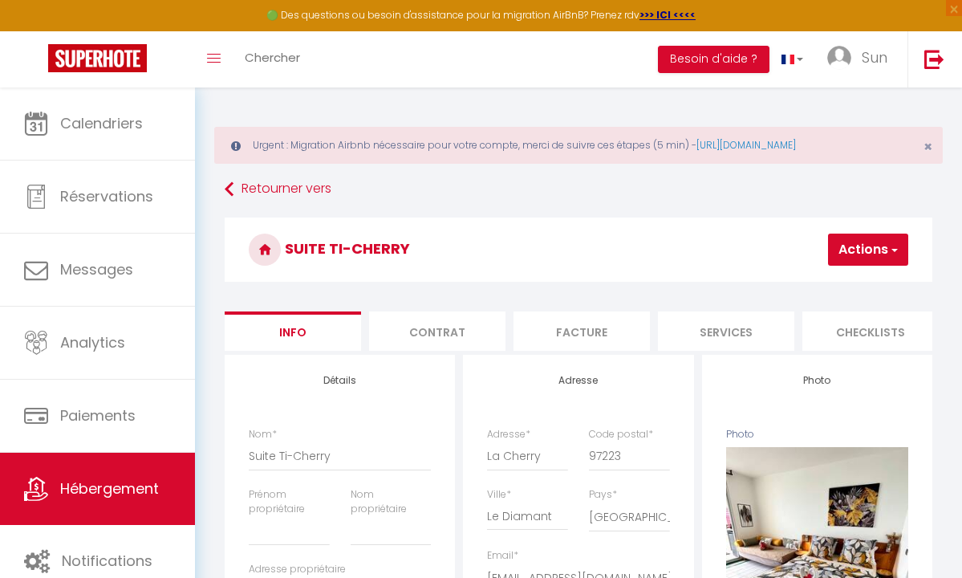
select select
checkbox input "false"
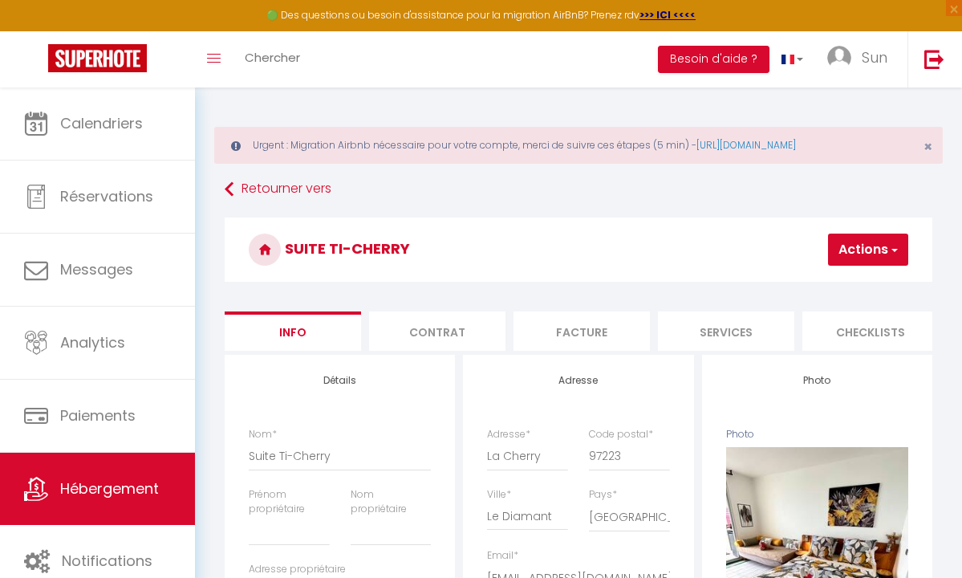
select select
select select "EUR"
select select
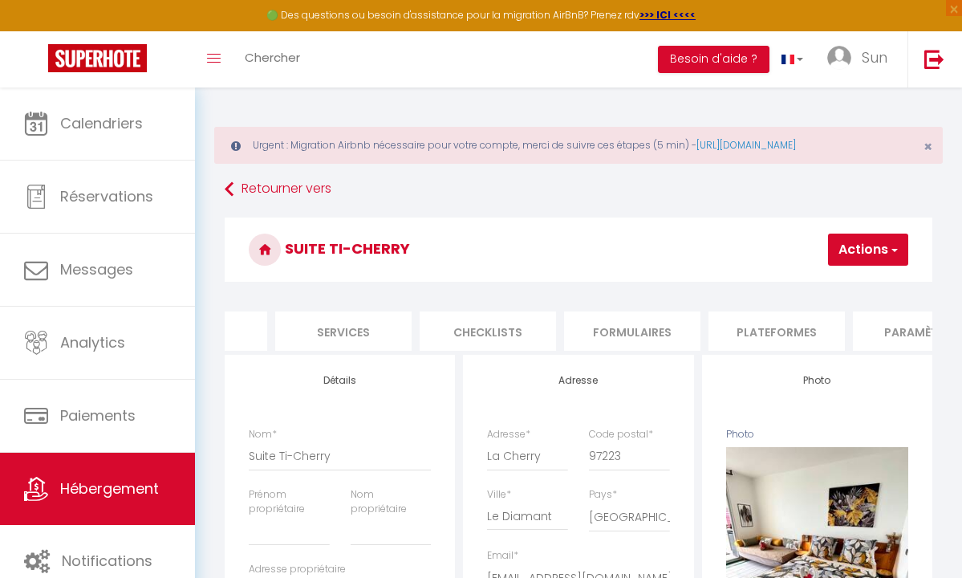
scroll to position [0, 405]
click at [718, 320] on li "Plateformes" at bounding box center [755, 330] width 136 height 39
select select
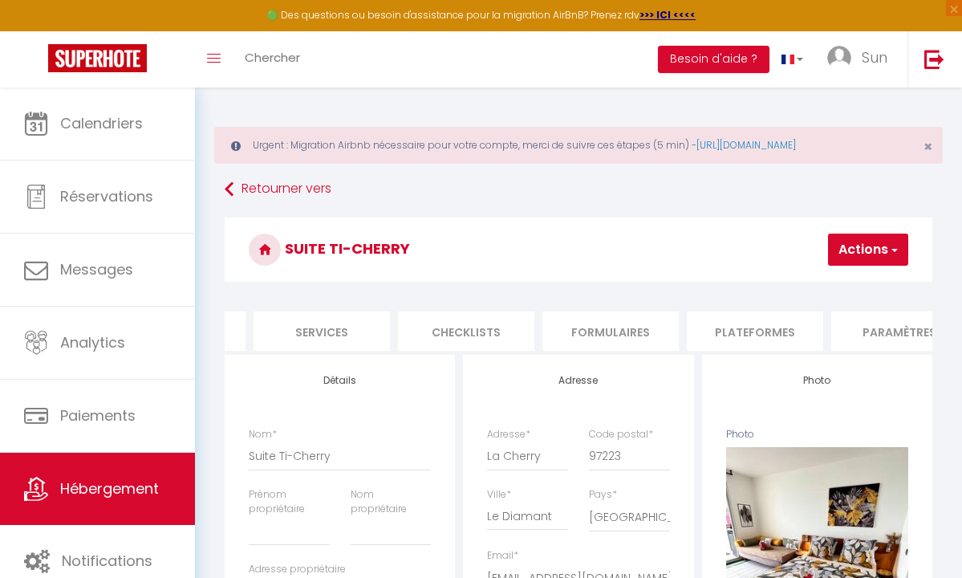
select select
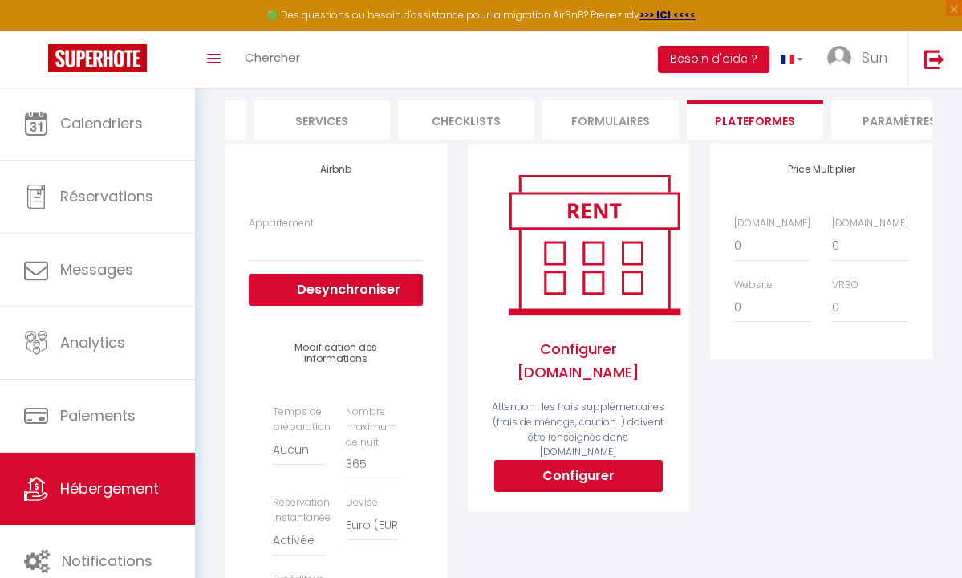
scroll to position [230, 0]
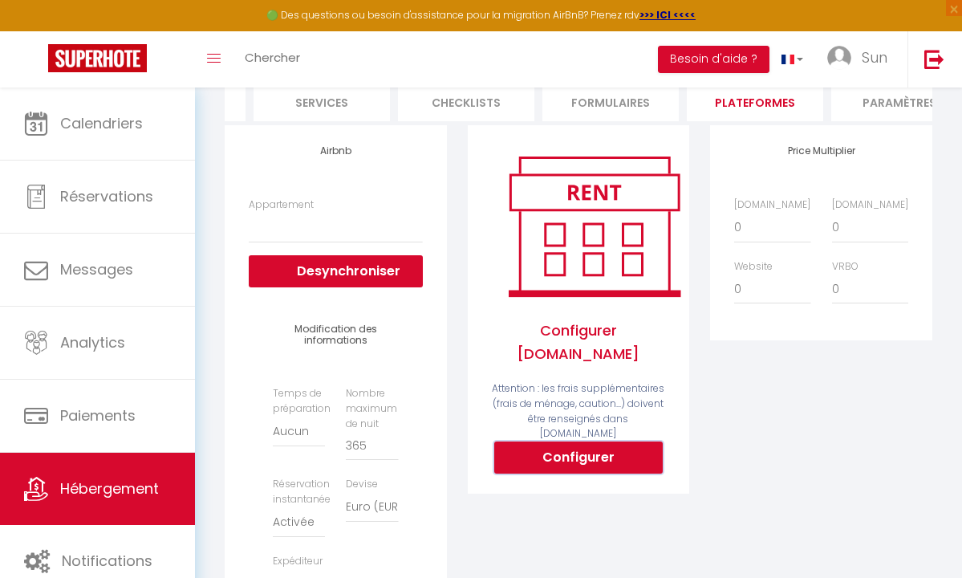
click at [600, 446] on button "Configurer" at bounding box center [578, 457] width 169 height 32
select select
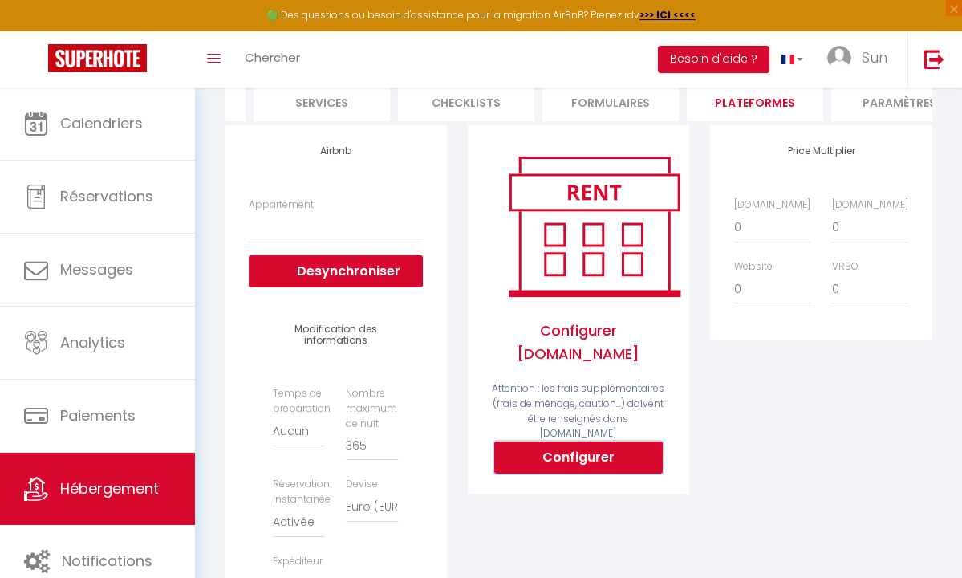
type input "[EMAIL_ADDRESS][DOMAIN_NAME]"
select select
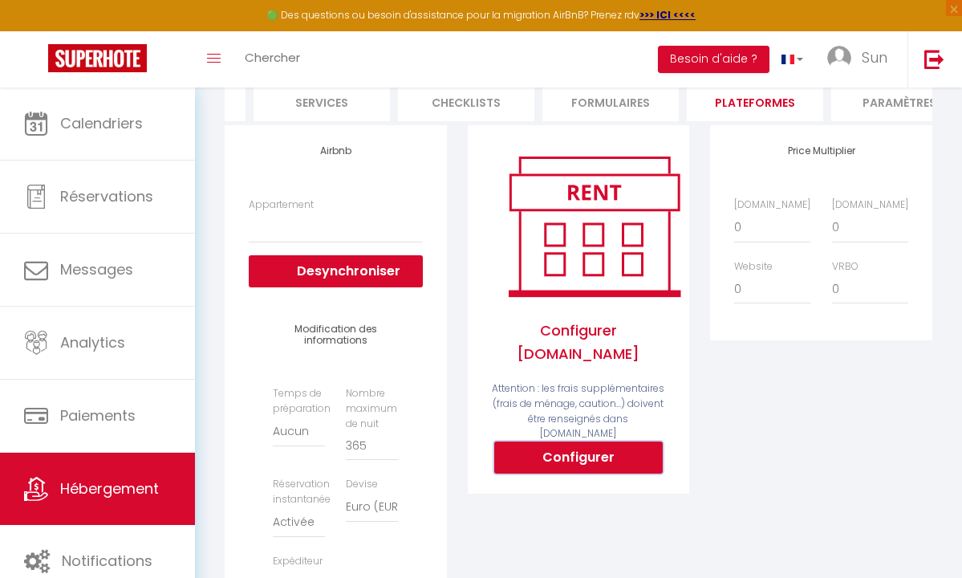
select select
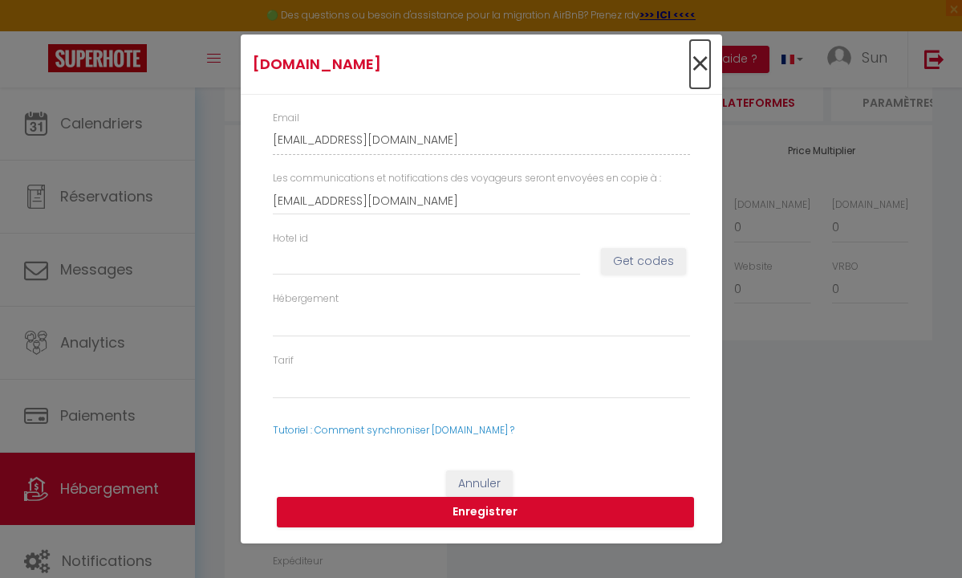
click at [702, 65] on span "×" at bounding box center [700, 64] width 20 height 48
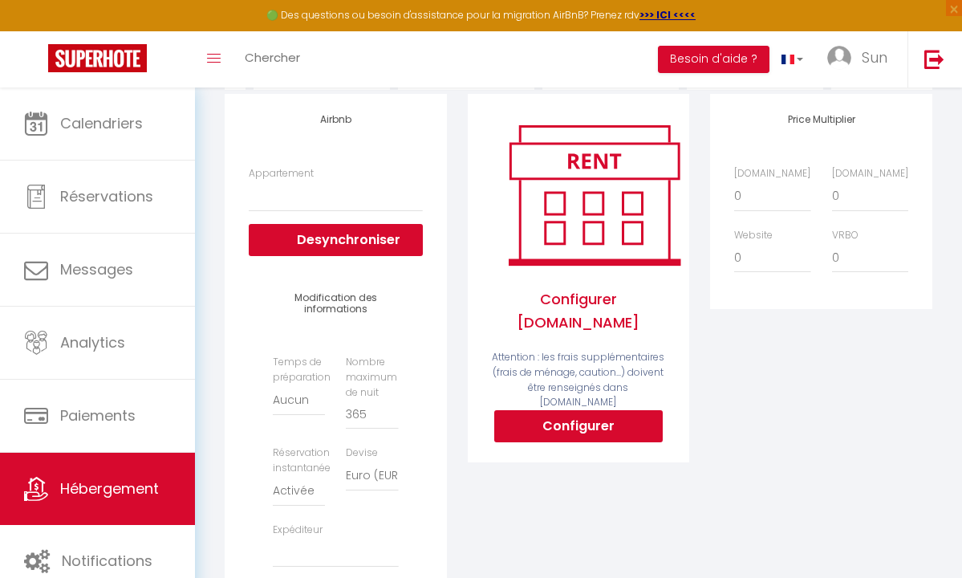
scroll to position [268, 0]
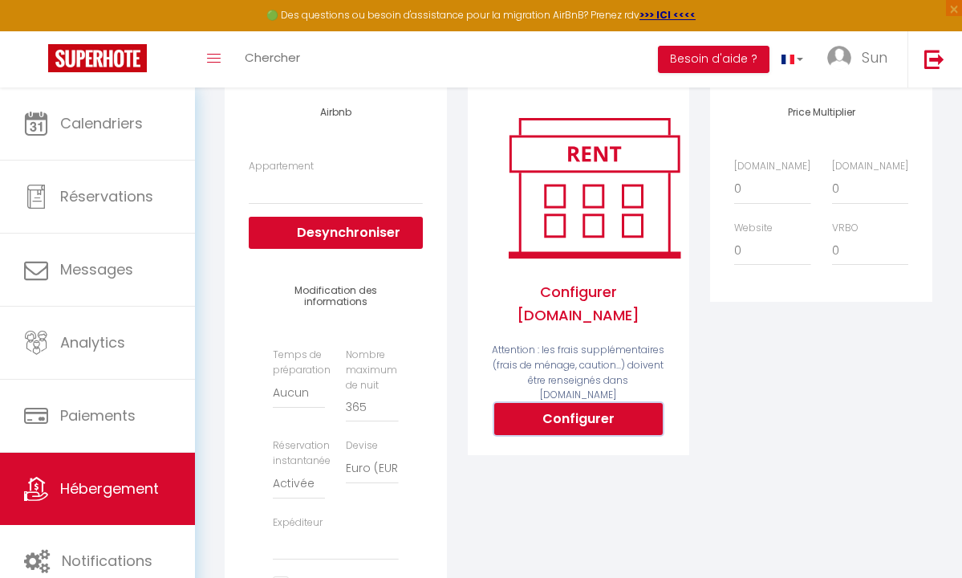
click at [575, 403] on button "Configurer" at bounding box center [578, 419] width 169 height 32
type input "[EMAIL_ADDRESS][DOMAIN_NAME]"
select select
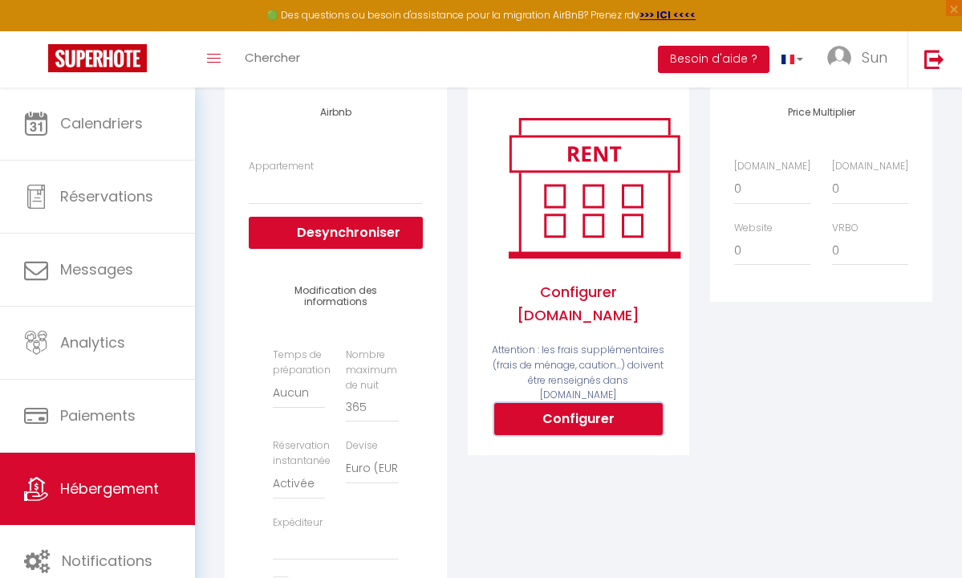
select select
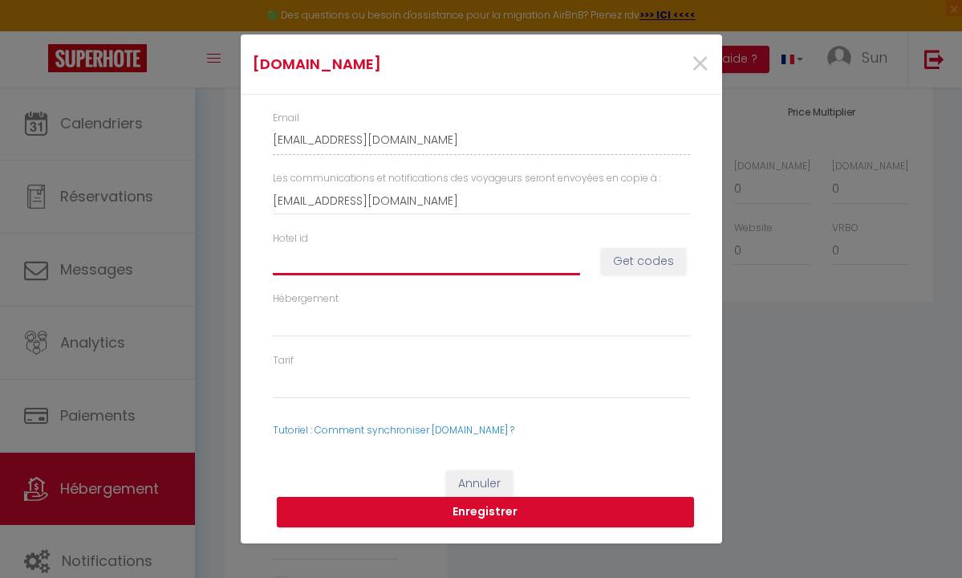
click at [435, 260] on input "Hotel id" at bounding box center [426, 260] width 307 height 29
type input "7"
select select
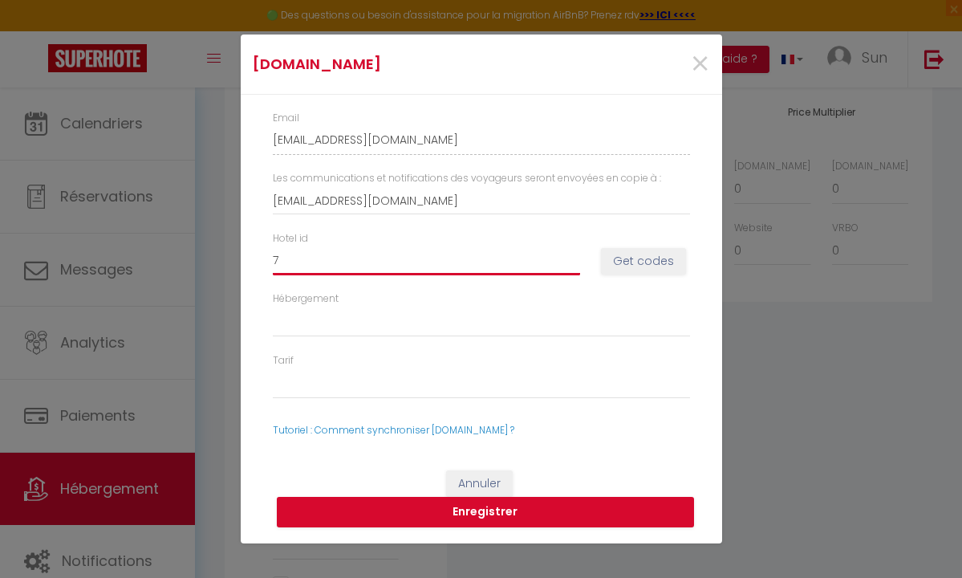
select select
type input "72"
select select
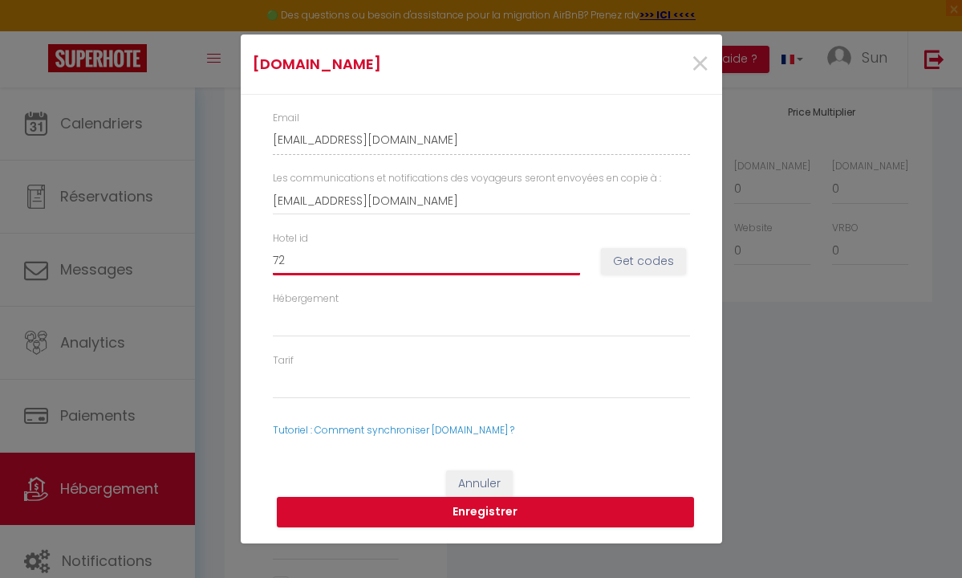
select select
type input "727"
select select
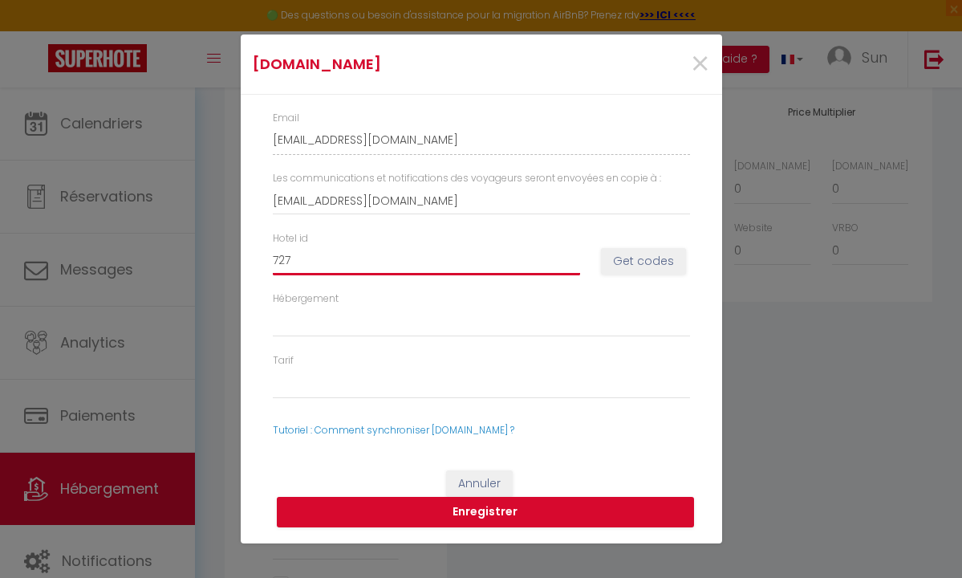
select select
type input "7279"
select select
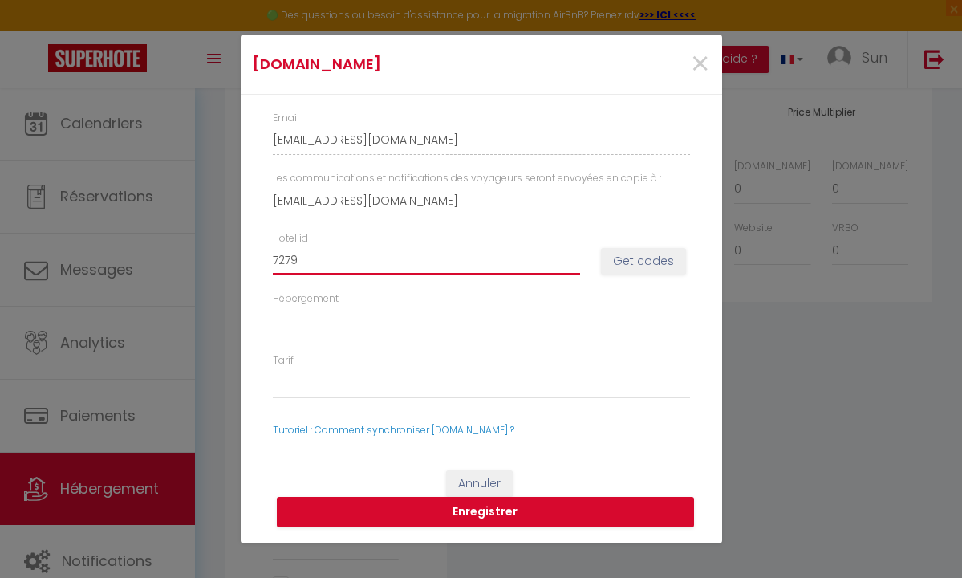
select select
type input "727"
select select
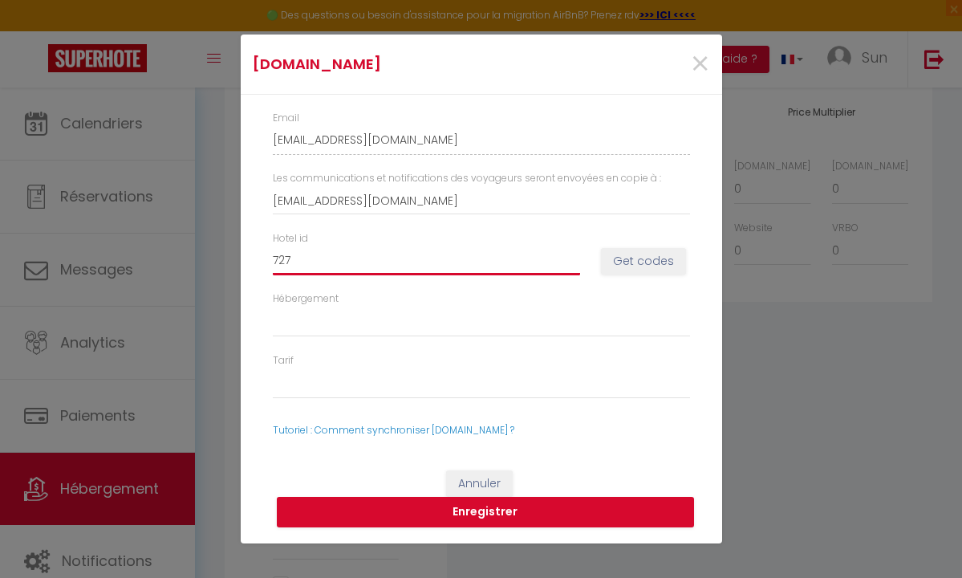
select select
type input "7278"
select select
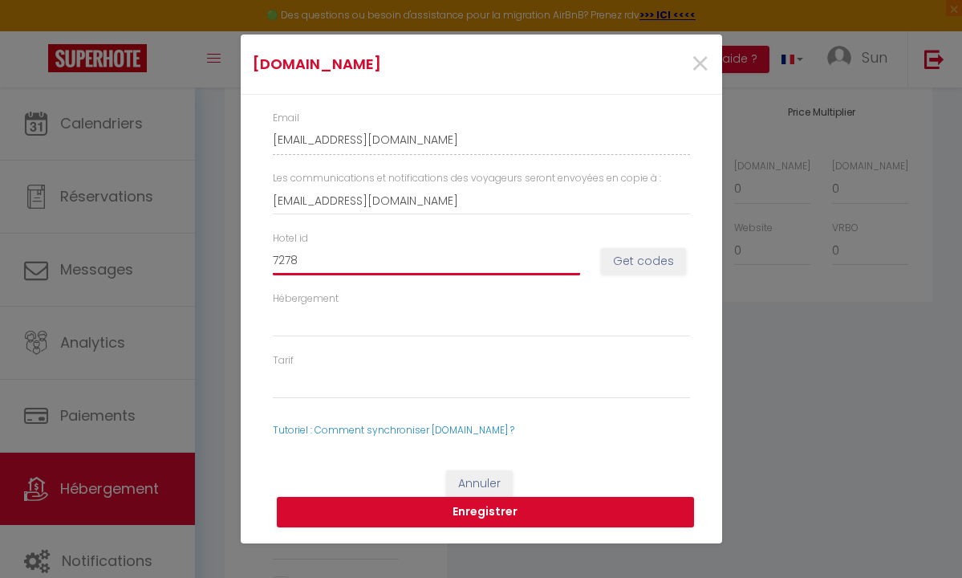
select select
type input "72785"
select select
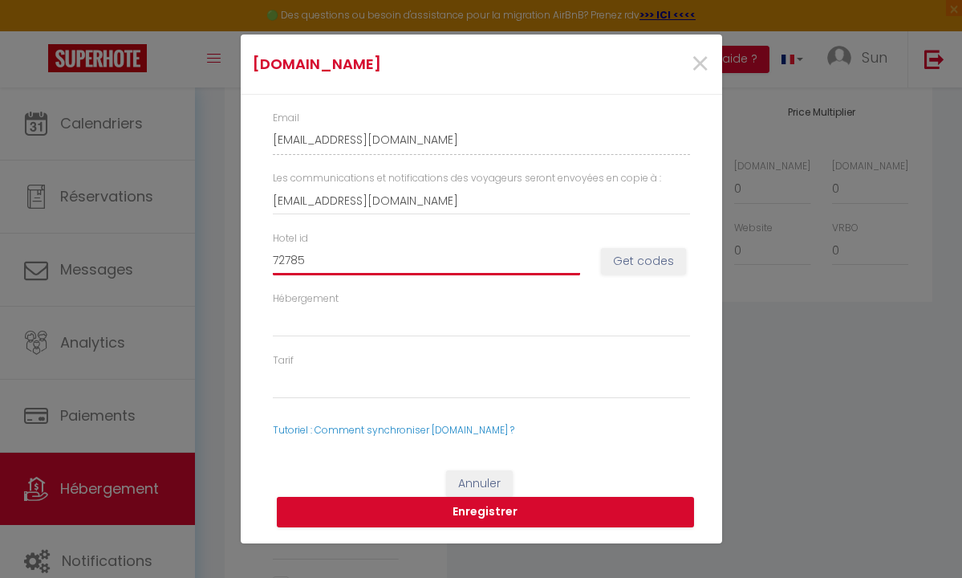
select select
type input "727853"
select select
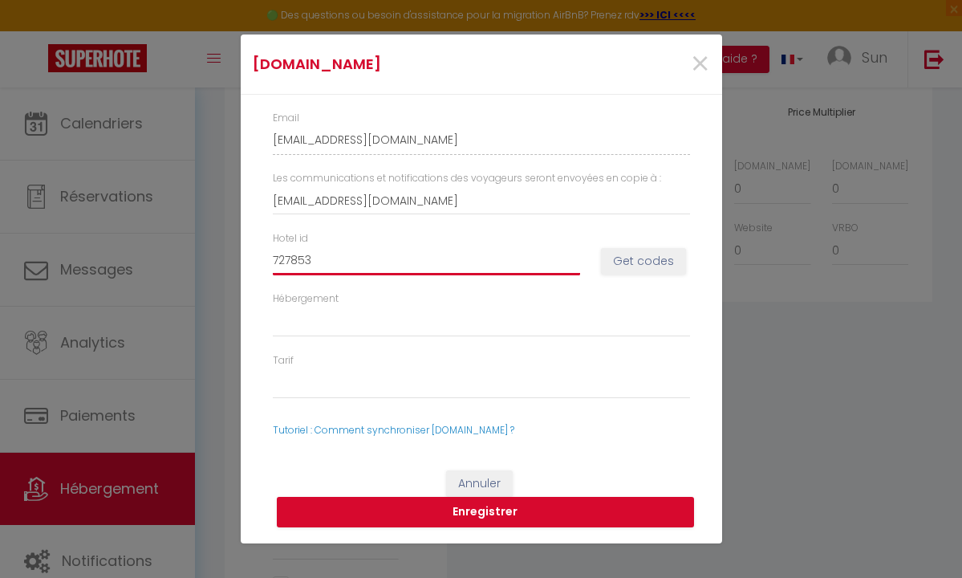
select select
type input "727853"
click at [655, 270] on button "Get codes" at bounding box center [643, 261] width 85 height 27
select select
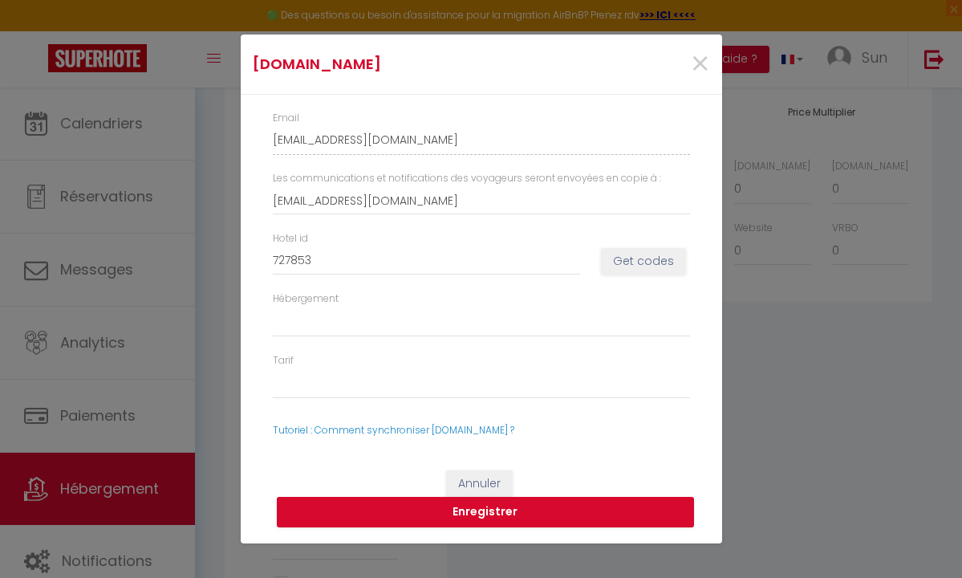
select select
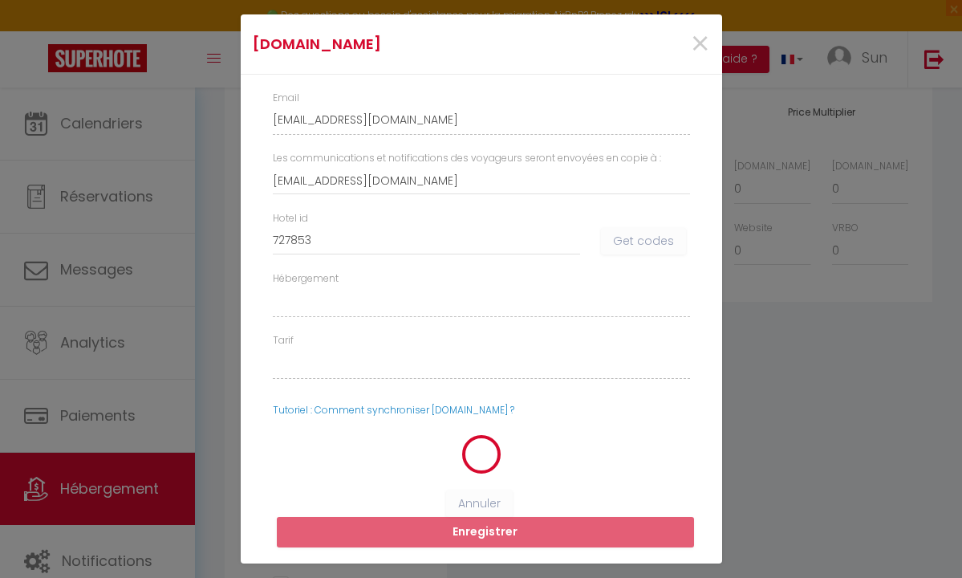
select select
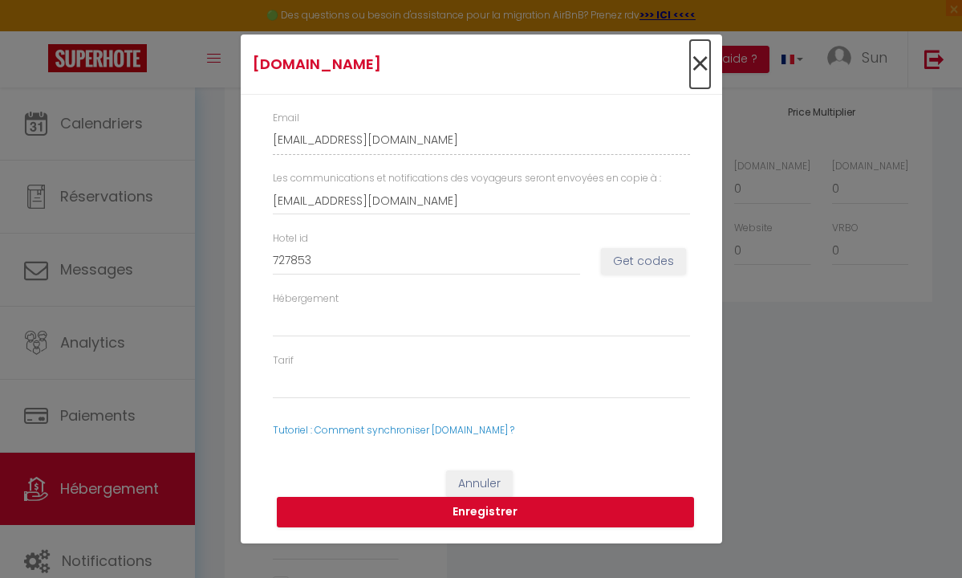
click at [701, 63] on span "×" at bounding box center [700, 64] width 20 height 48
